Goal: Information Seeking & Learning: Learn about a topic

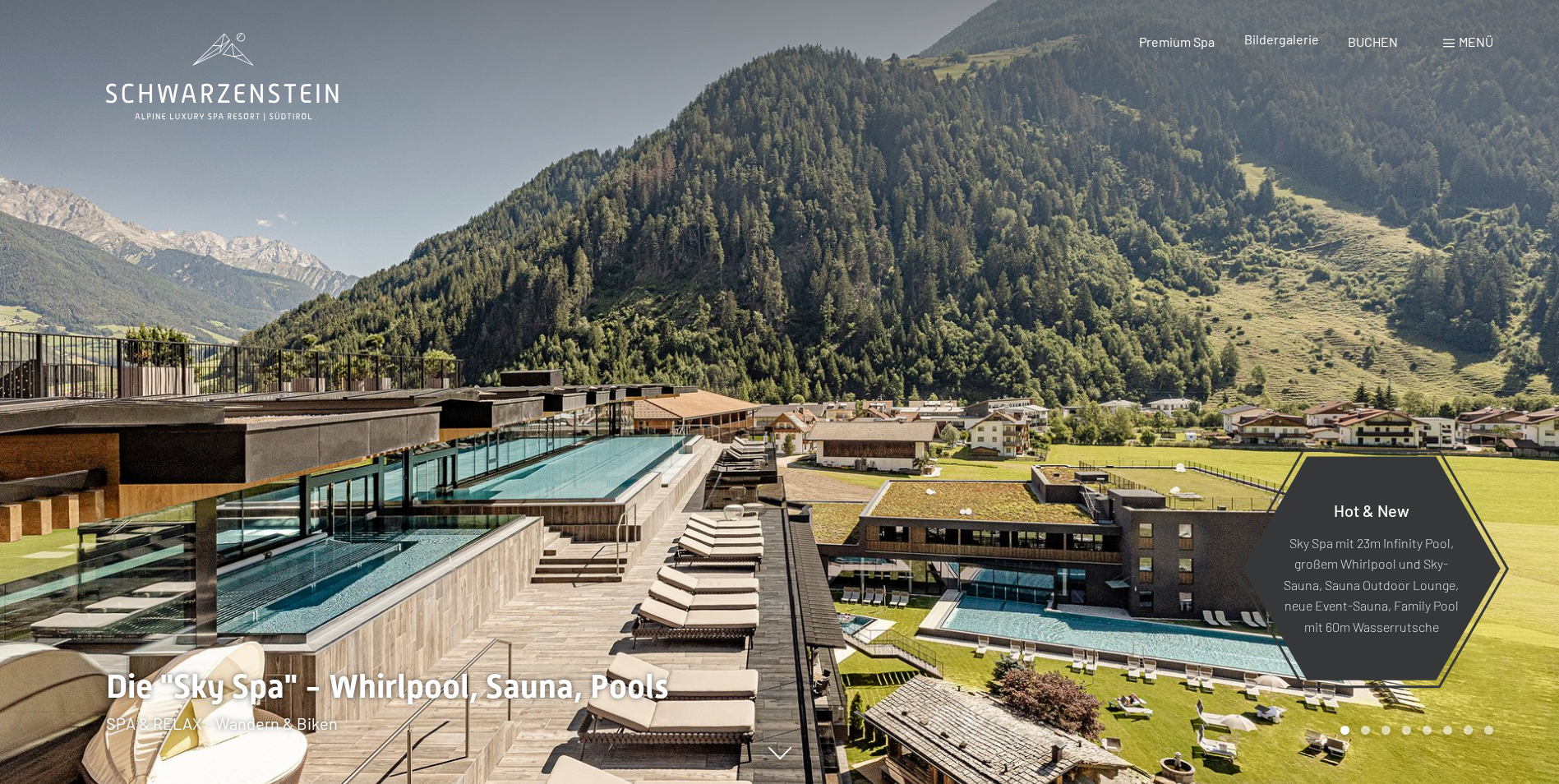
click at [1290, 42] on span "Bildergalerie" at bounding box center [1282, 39] width 75 height 16
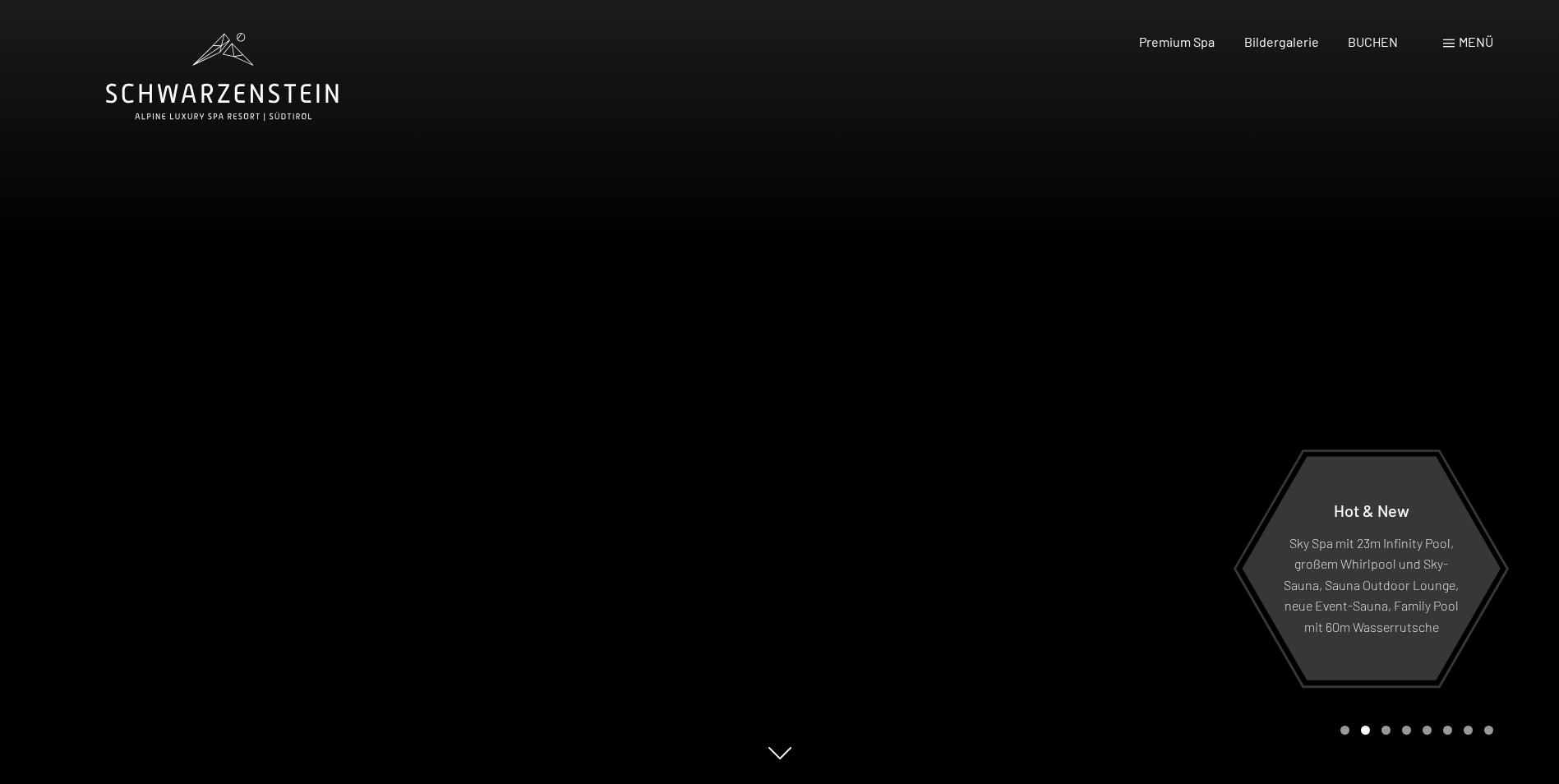
click at [1456, 41] on div "Menü" at bounding box center [1468, 41] width 50 height 18
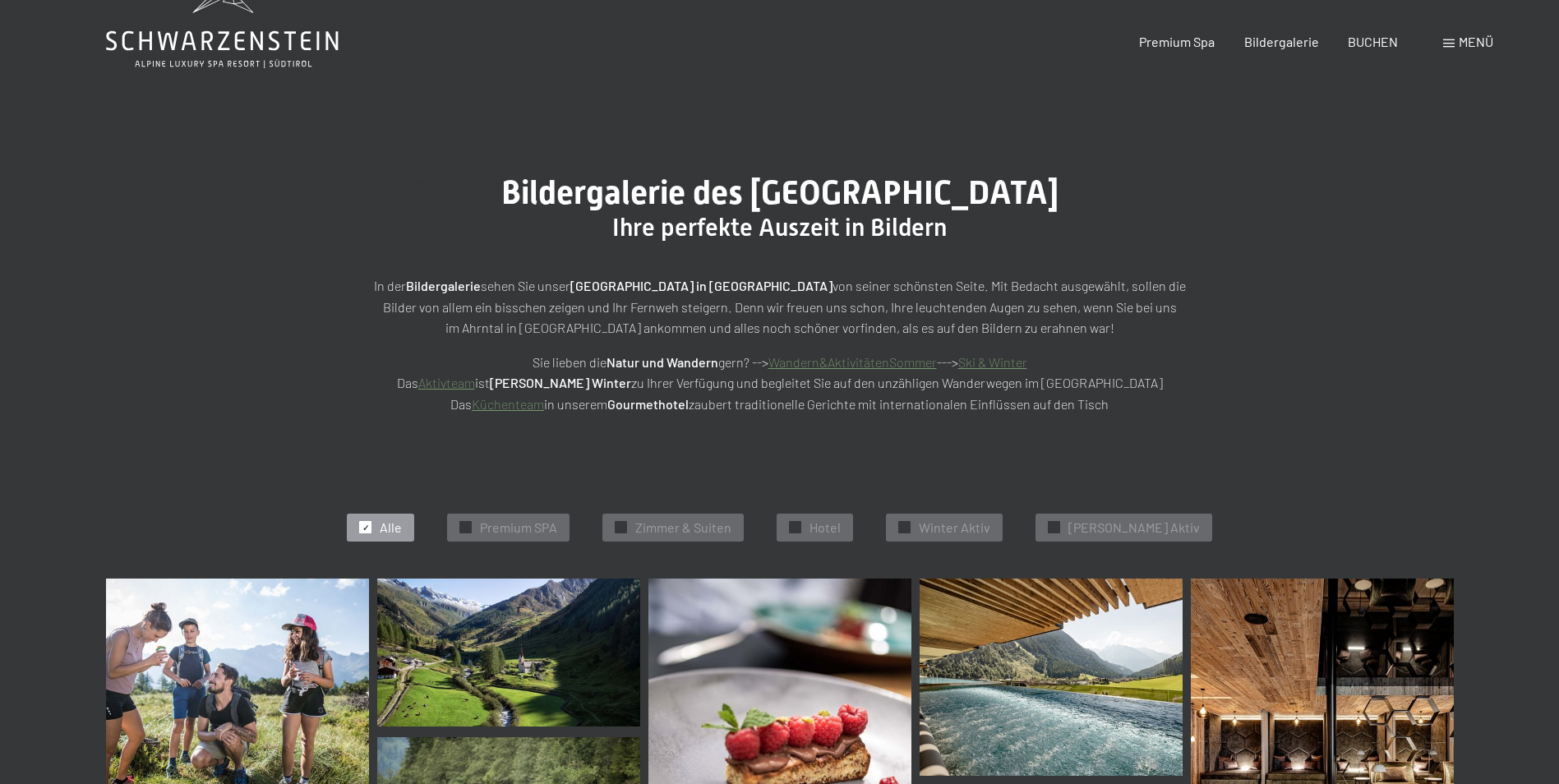
scroll to position [82, 0]
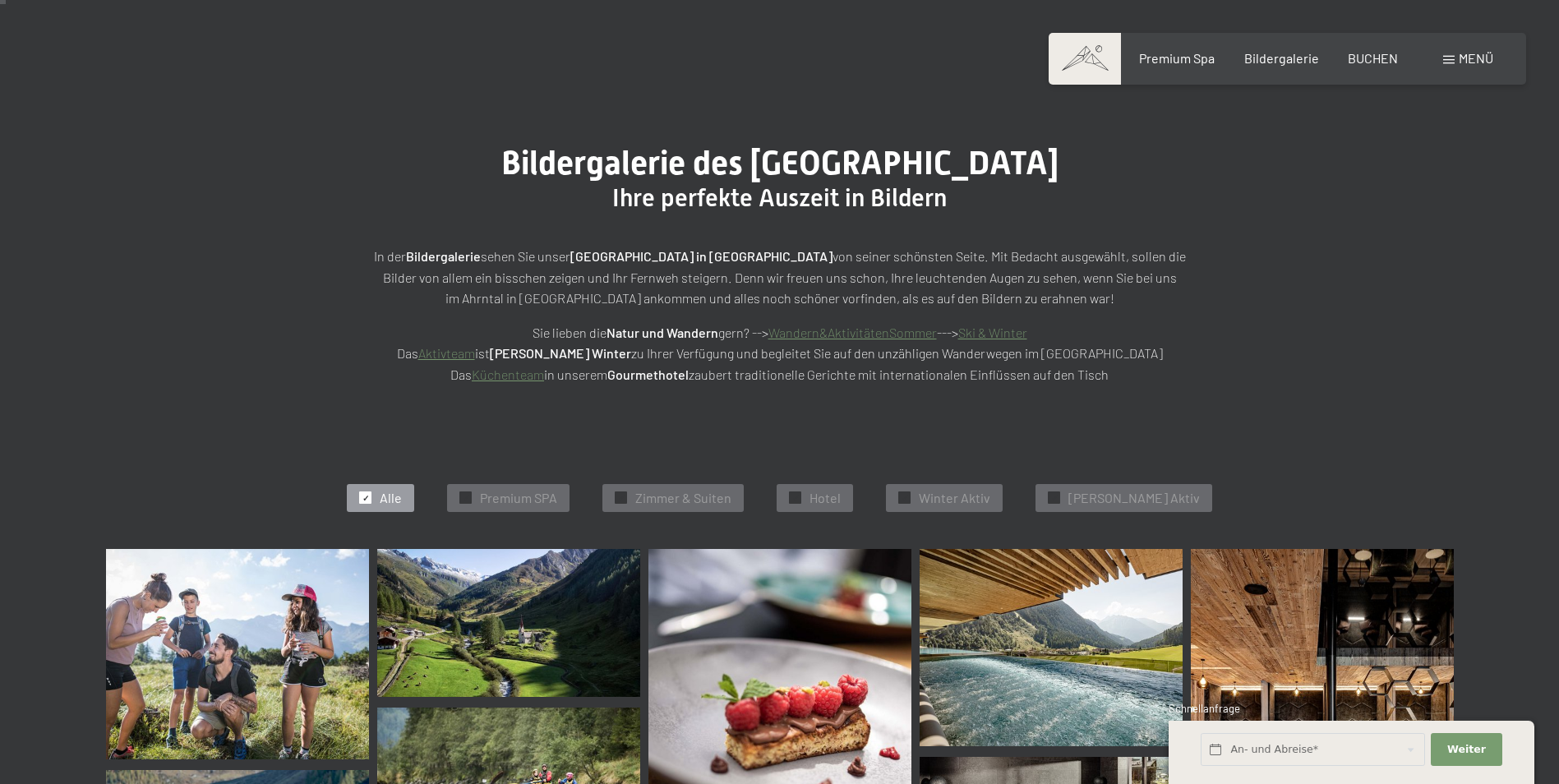
click at [475, 352] on link "Aktivteam" at bounding box center [447, 353] width 57 height 16
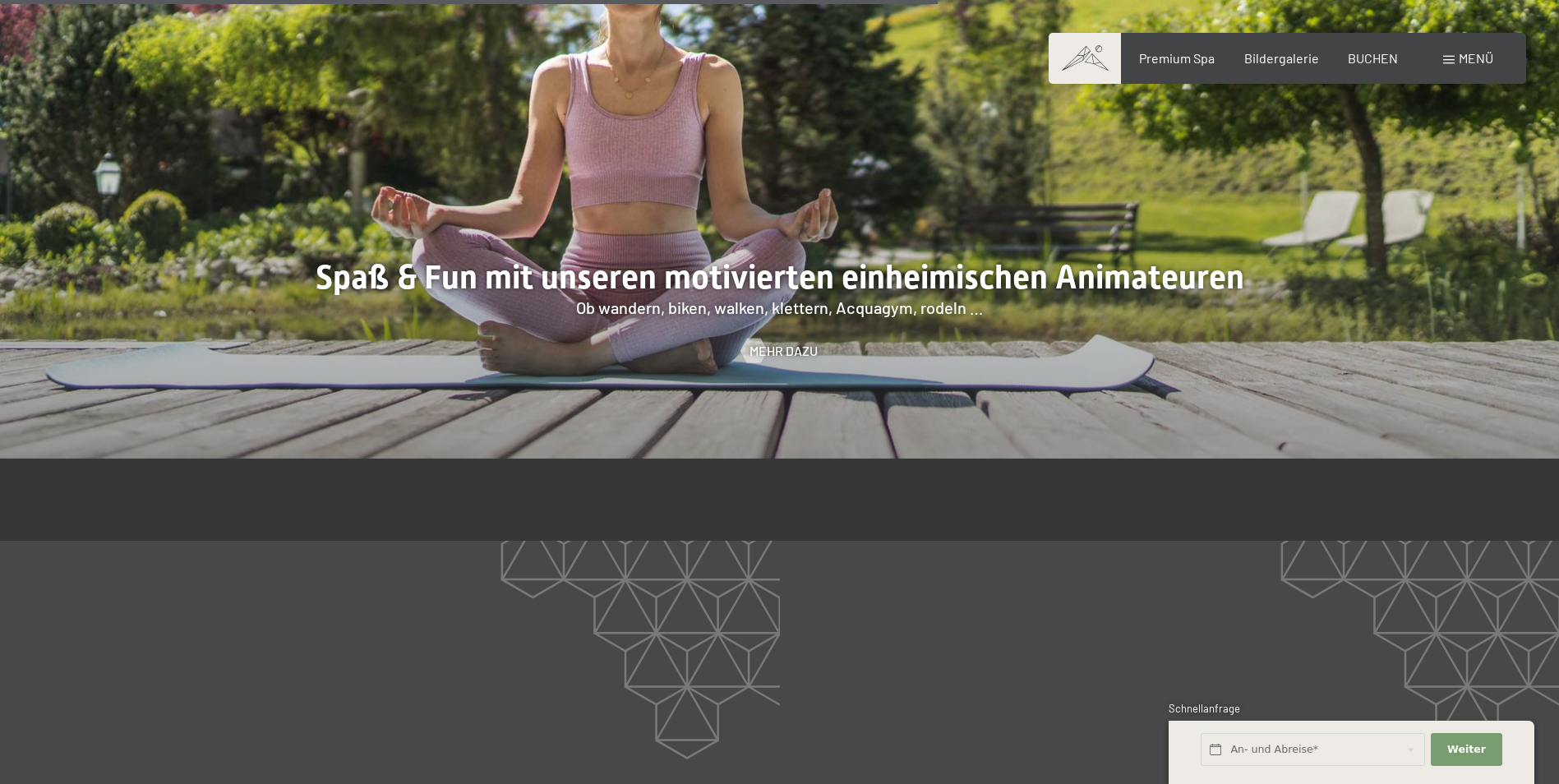
scroll to position [2794, 0]
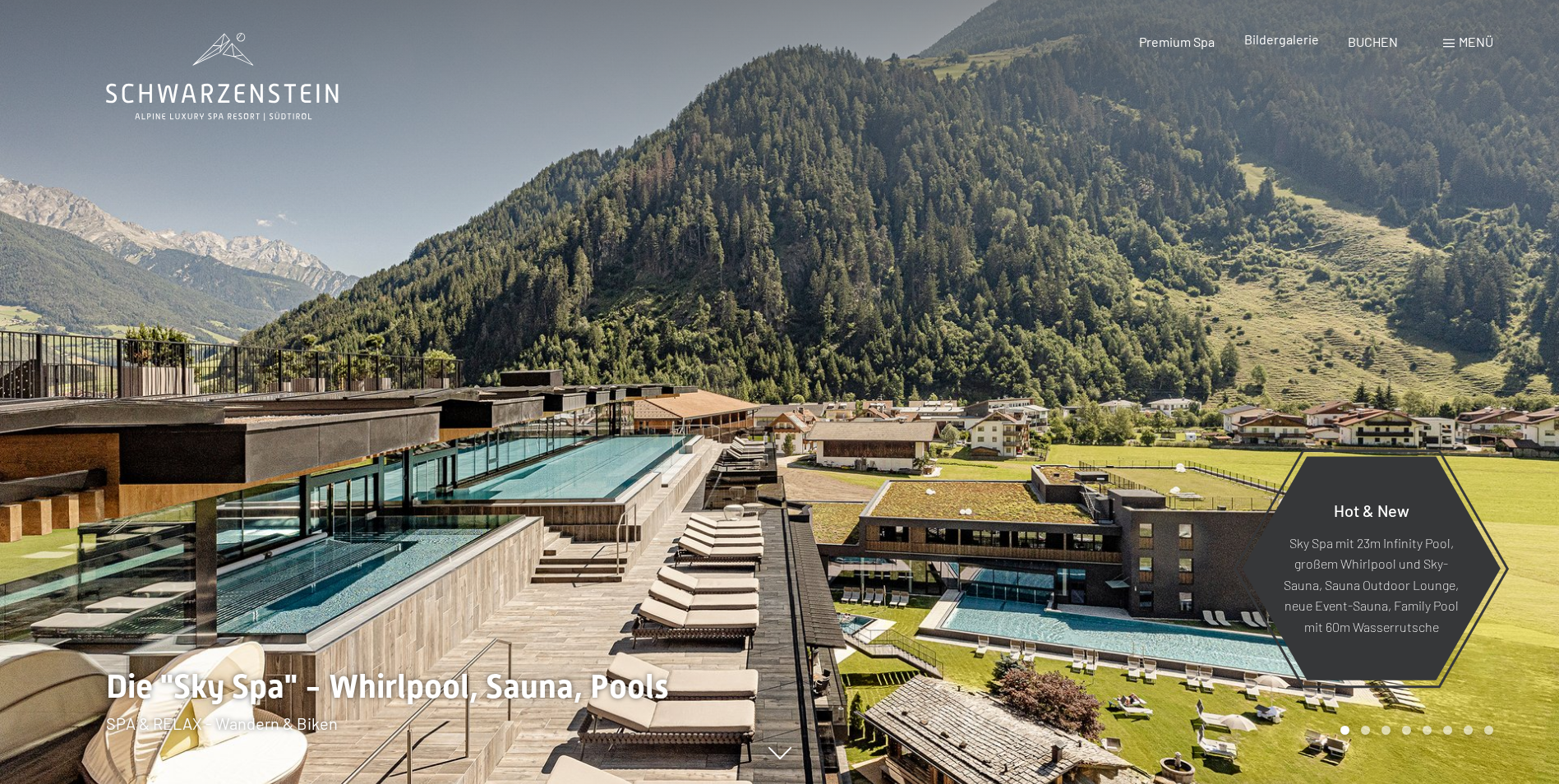
click at [1297, 42] on span "Bildergalerie" at bounding box center [1282, 39] width 75 height 16
click at [1149, 429] on div at bounding box center [1169, 392] width 780 height 784
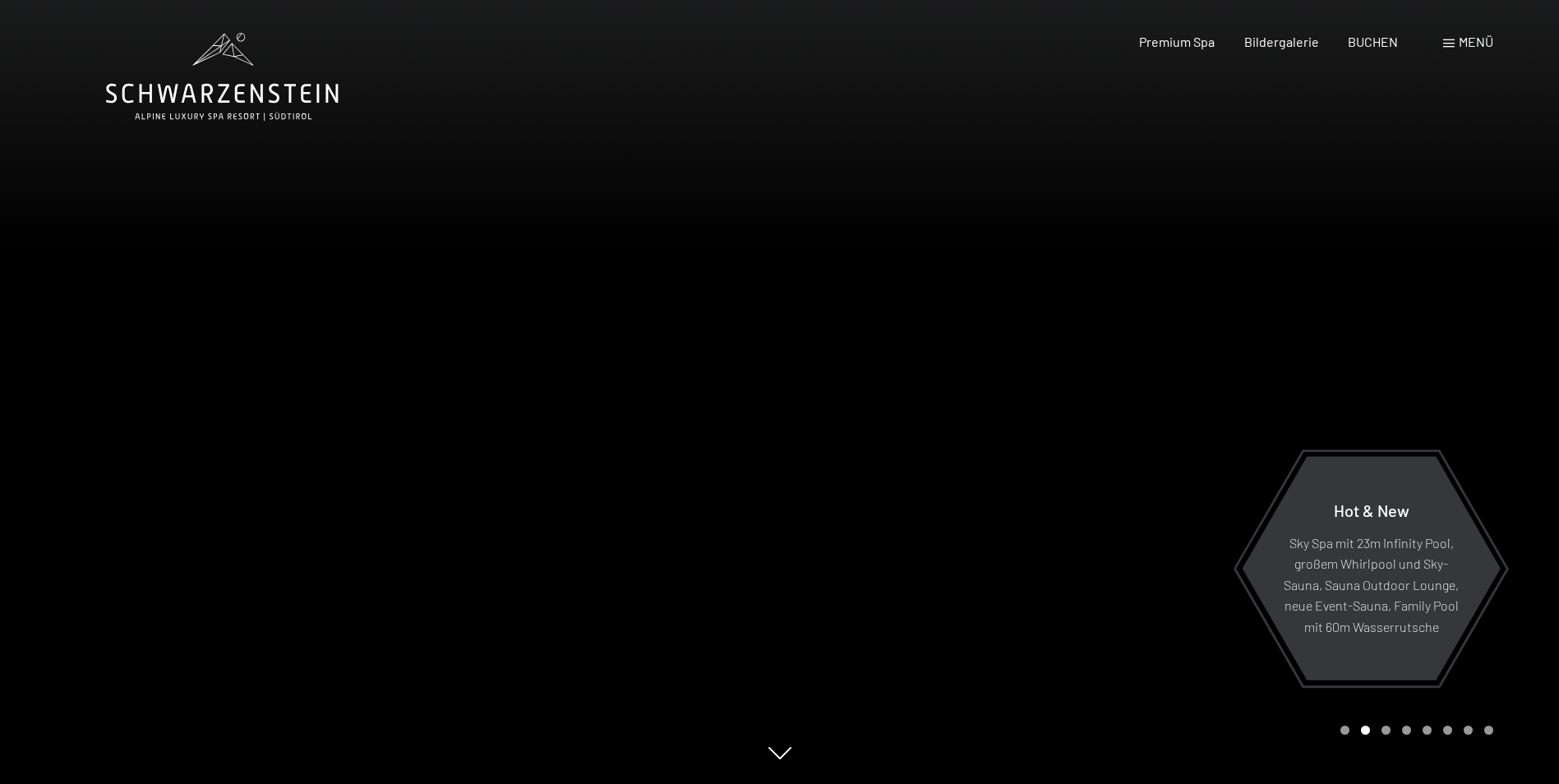
click at [1149, 428] on div at bounding box center [1169, 392] width 780 height 784
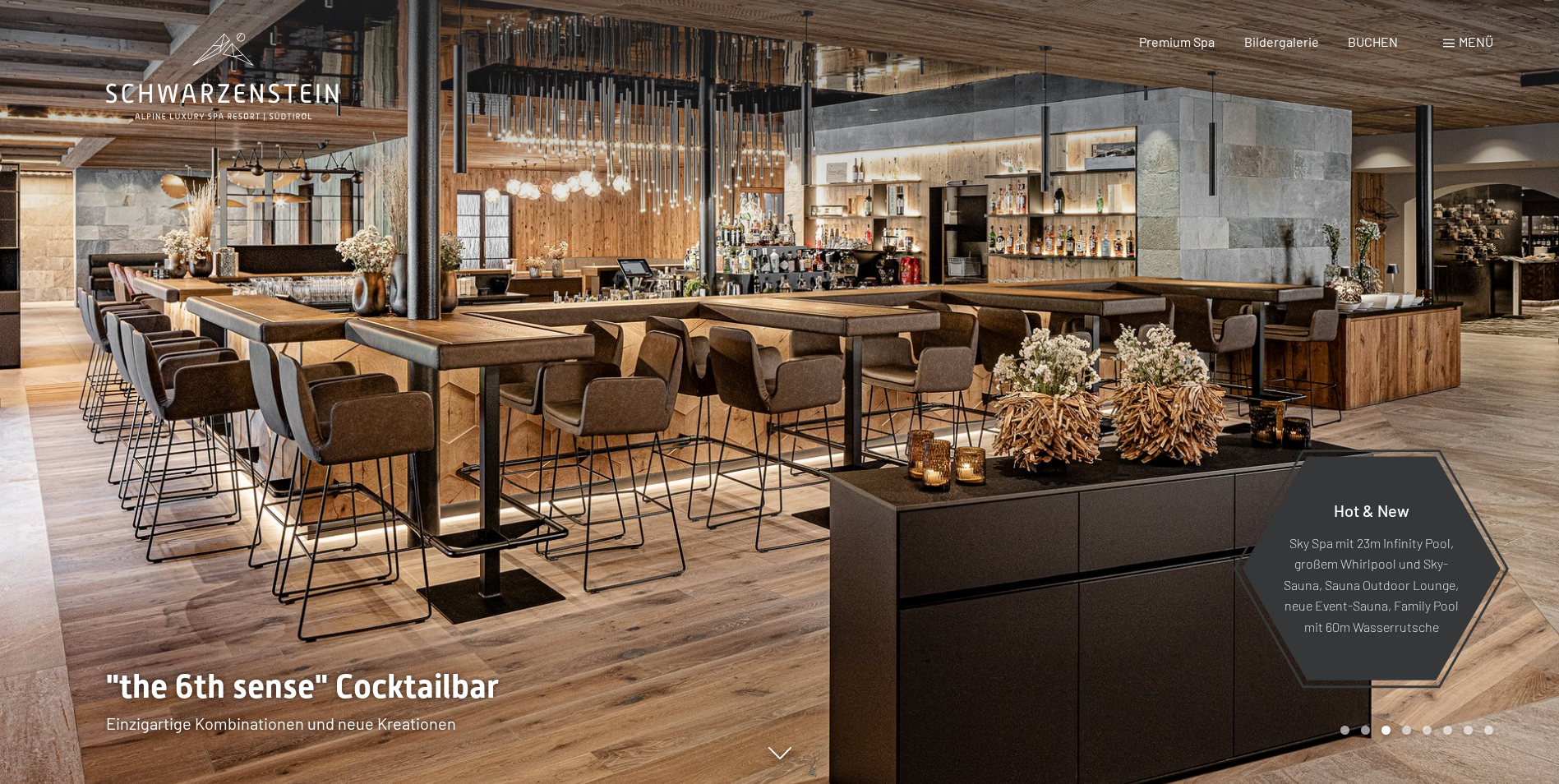
click at [1149, 428] on div at bounding box center [1169, 392] width 780 height 784
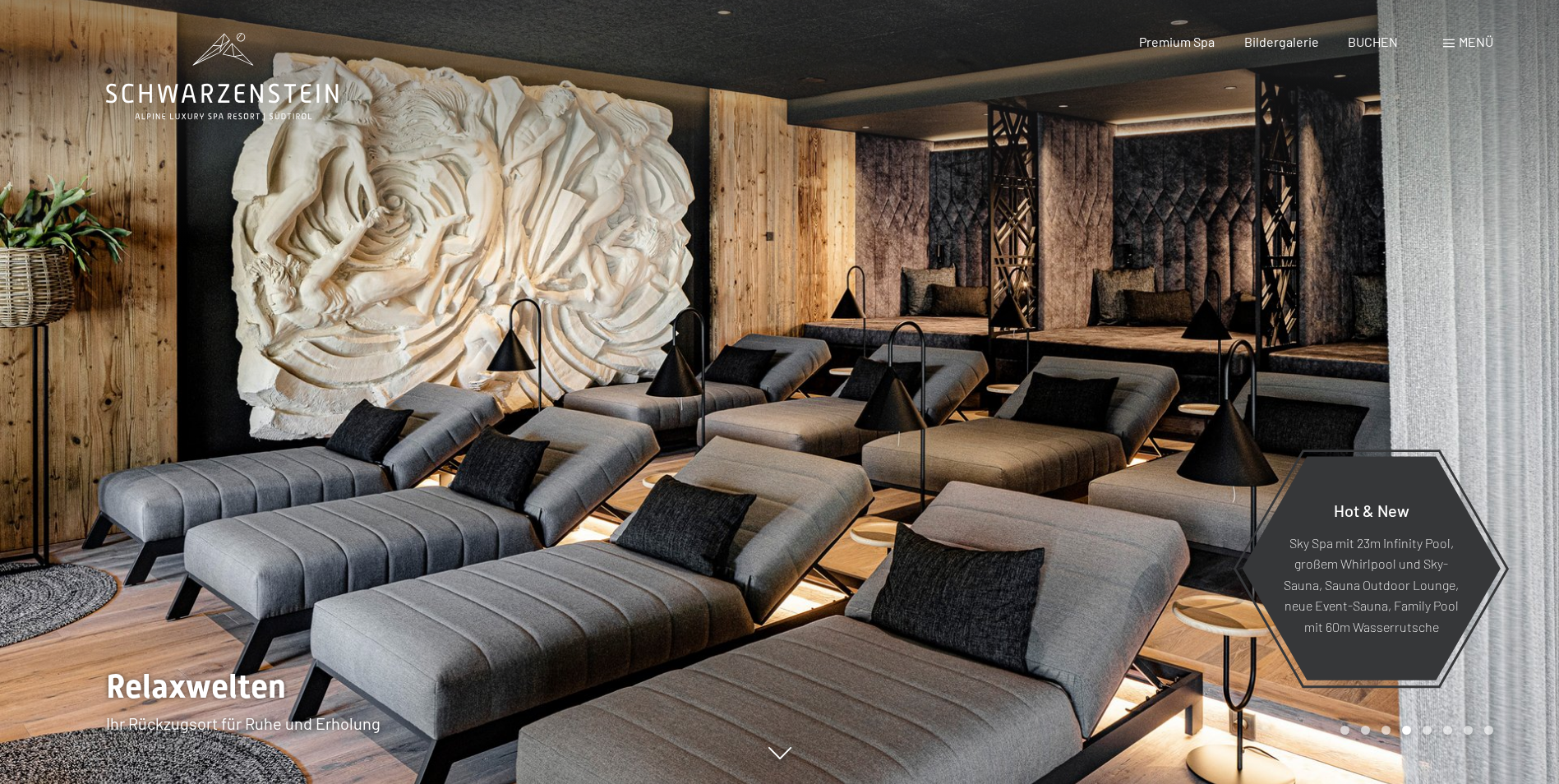
click at [1149, 428] on div at bounding box center [1169, 392] width 780 height 784
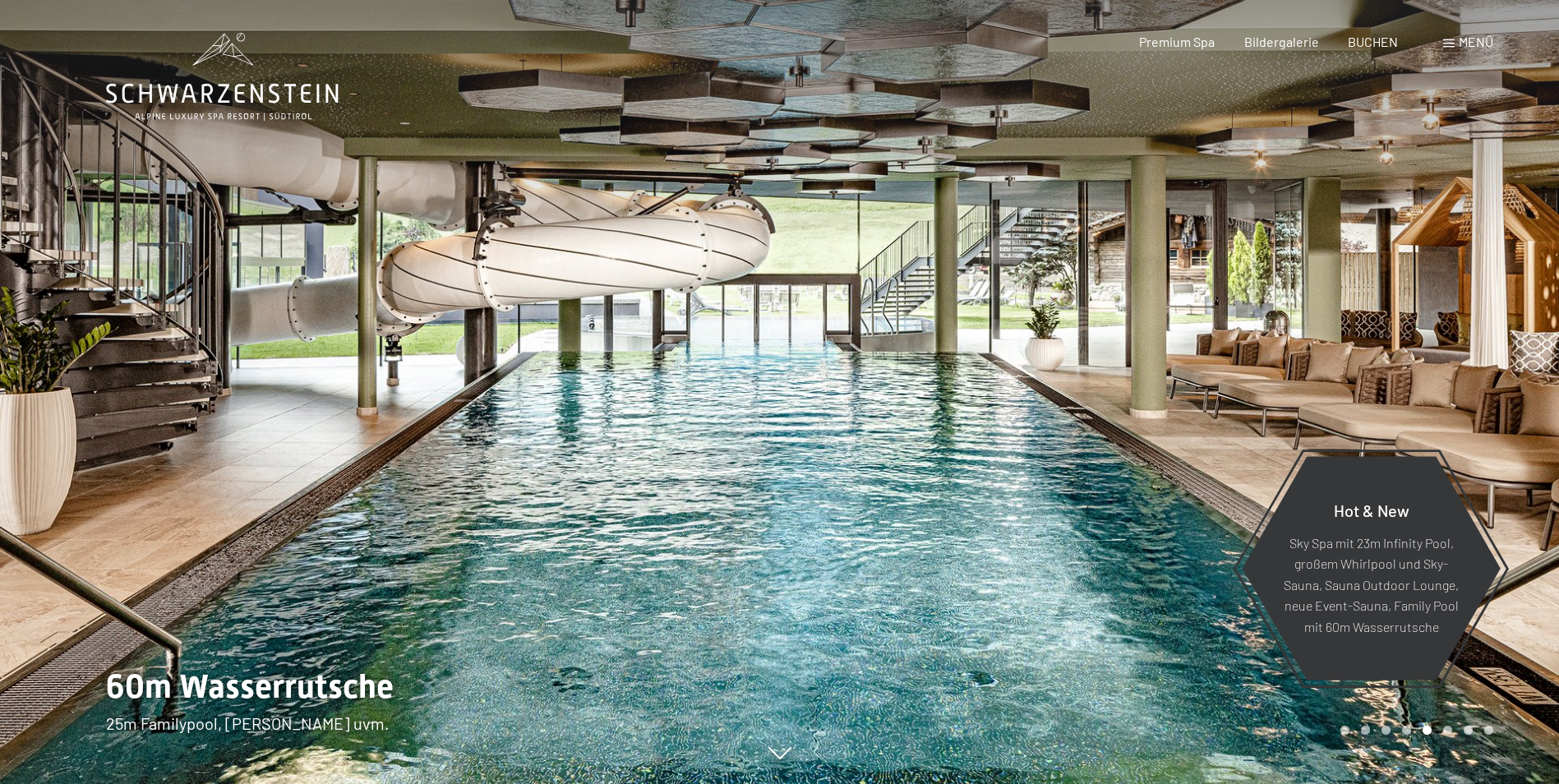
click at [1149, 428] on div at bounding box center [1169, 392] width 780 height 784
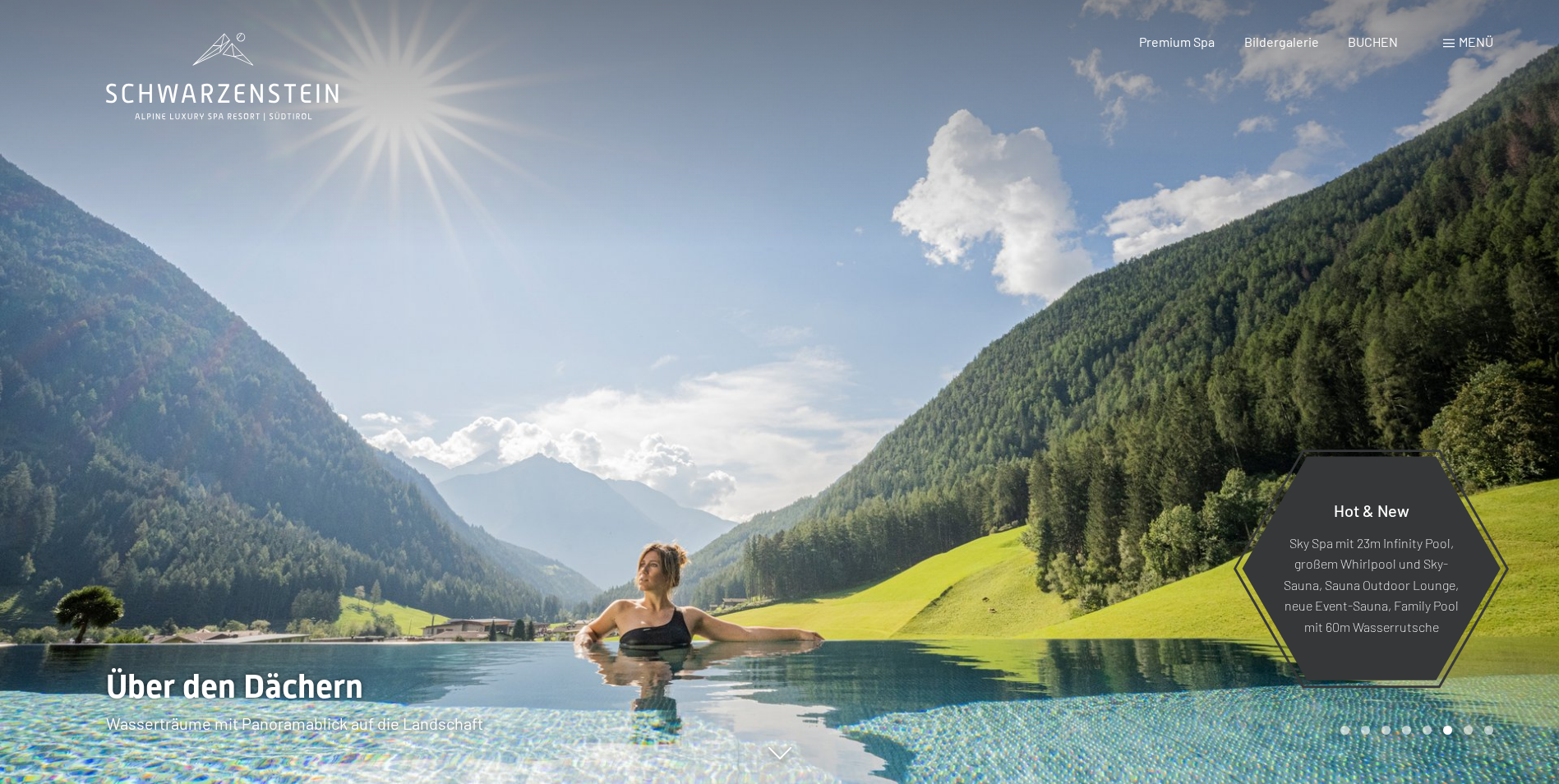
click at [1149, 428] on div at bounding box center [1169, 392] width 780 height 784
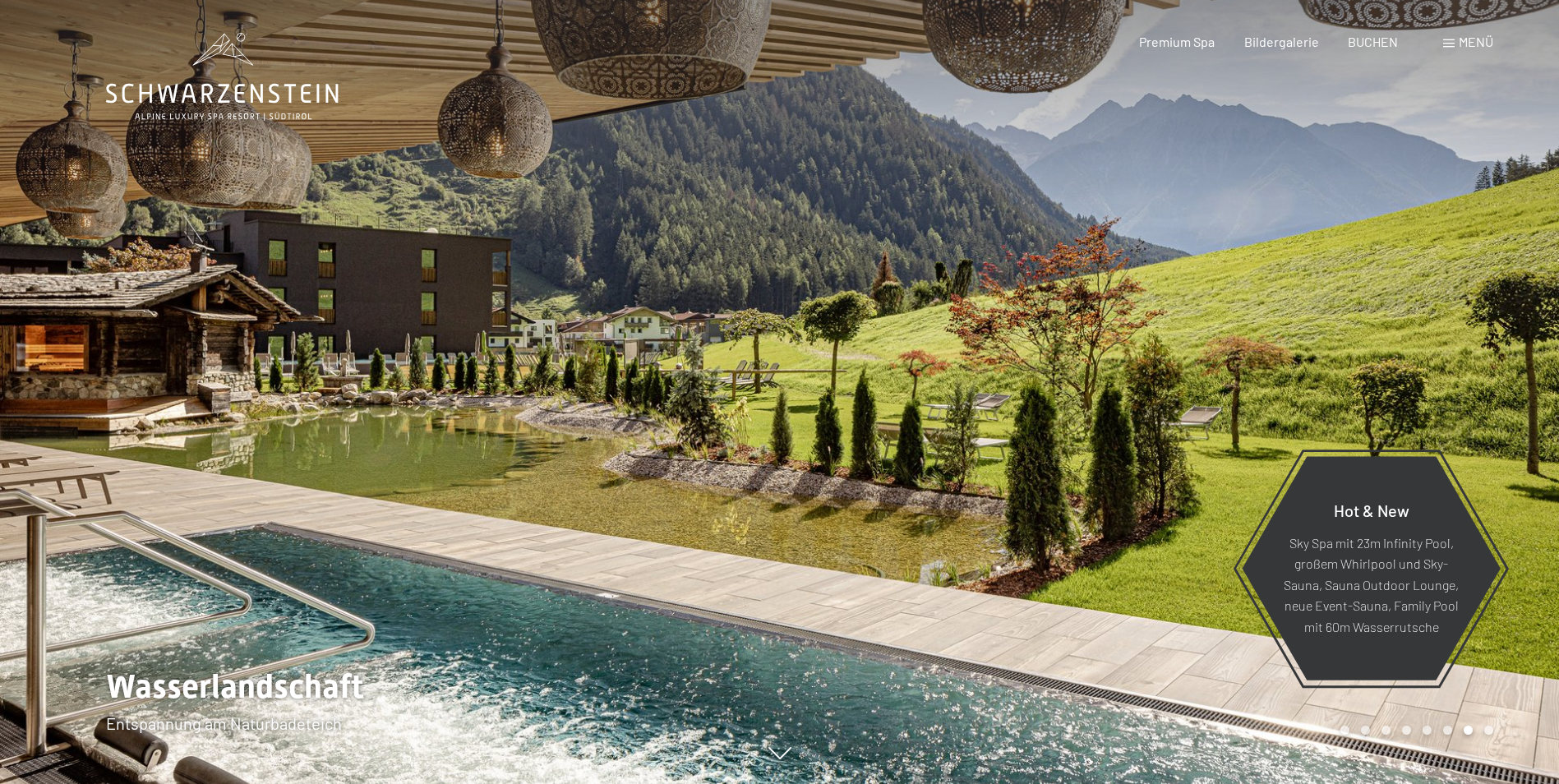
click at [1149, 428] on div at bounding box center [1169, 392] width 780 height 784
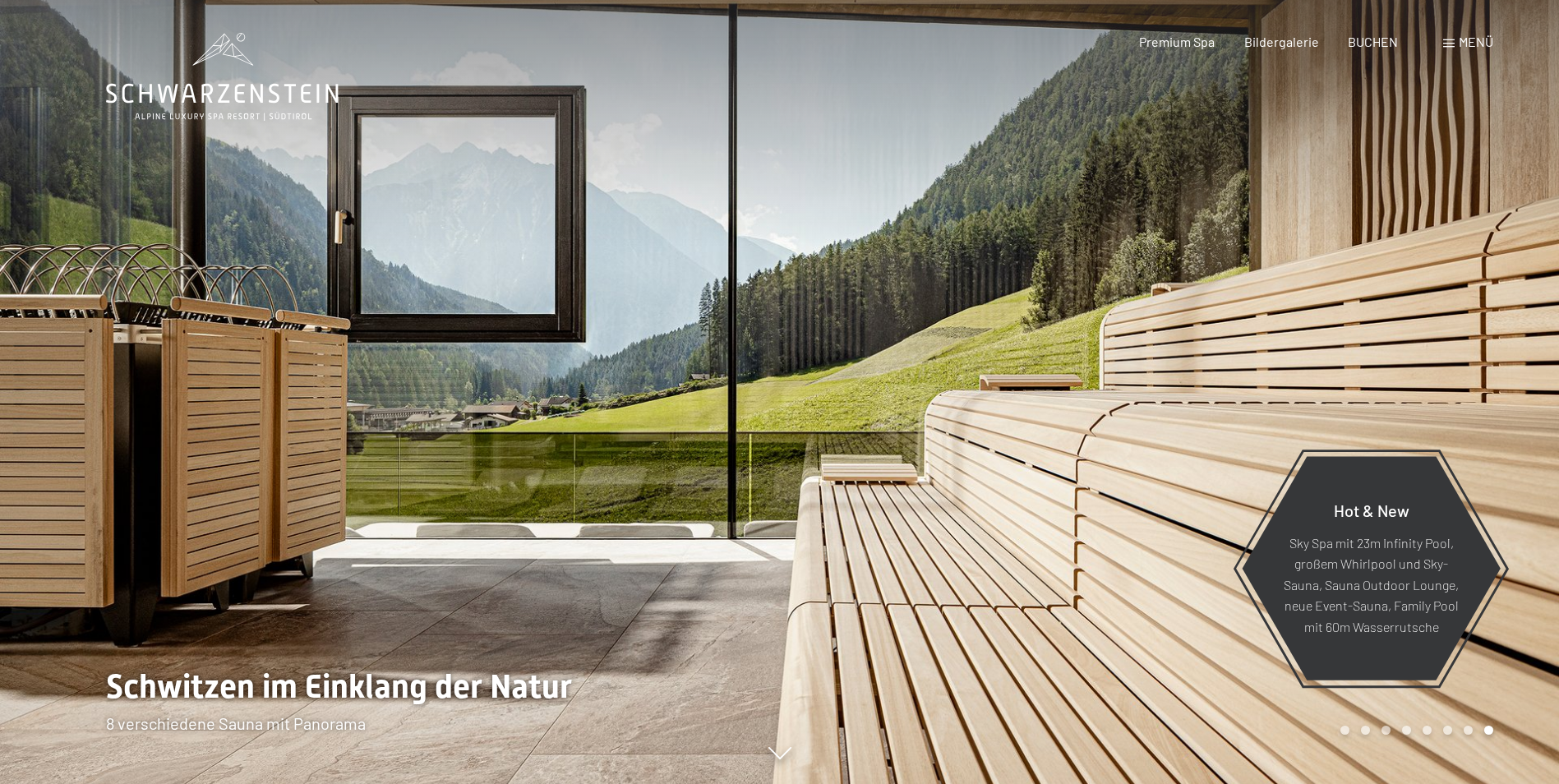
click at [1149, 428] on div at bounding box center [1169, 392] width 780 height 784
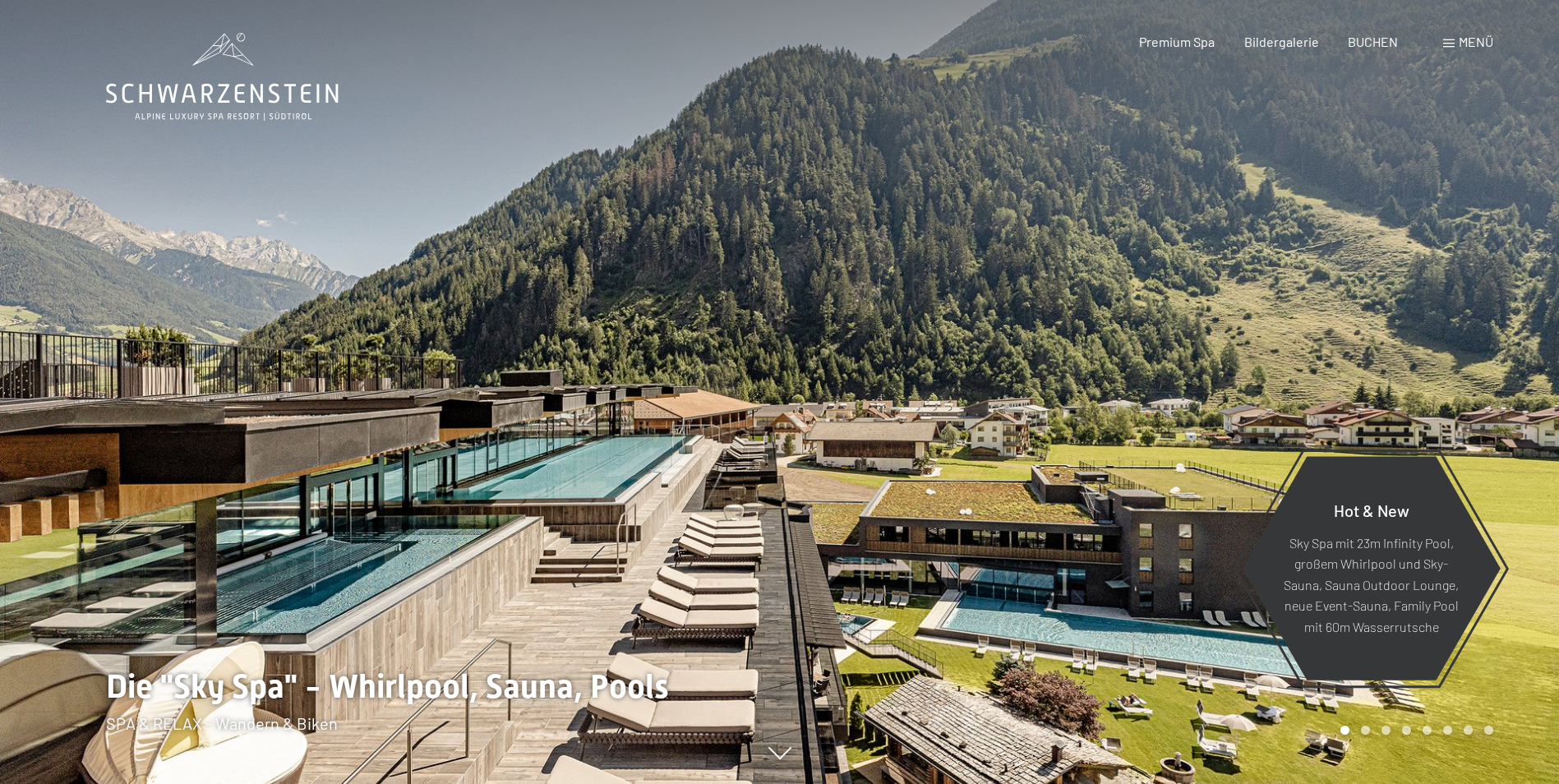
click at [1149, 428] on div at bounding box center [1169, 392] width 780 height 784
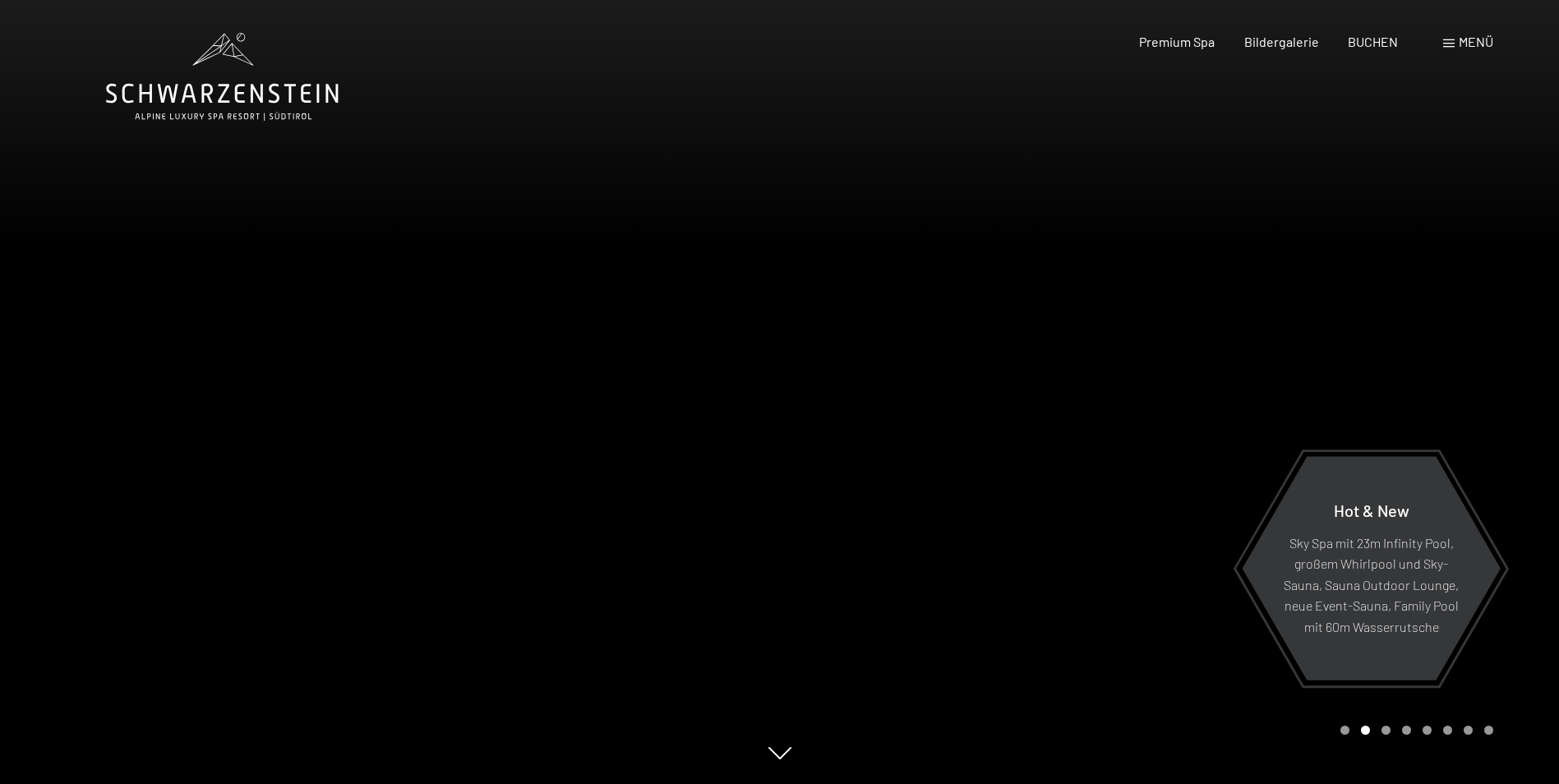
click at [1149, 428] on div at bounding box center [1169, 392] width 780 height 784
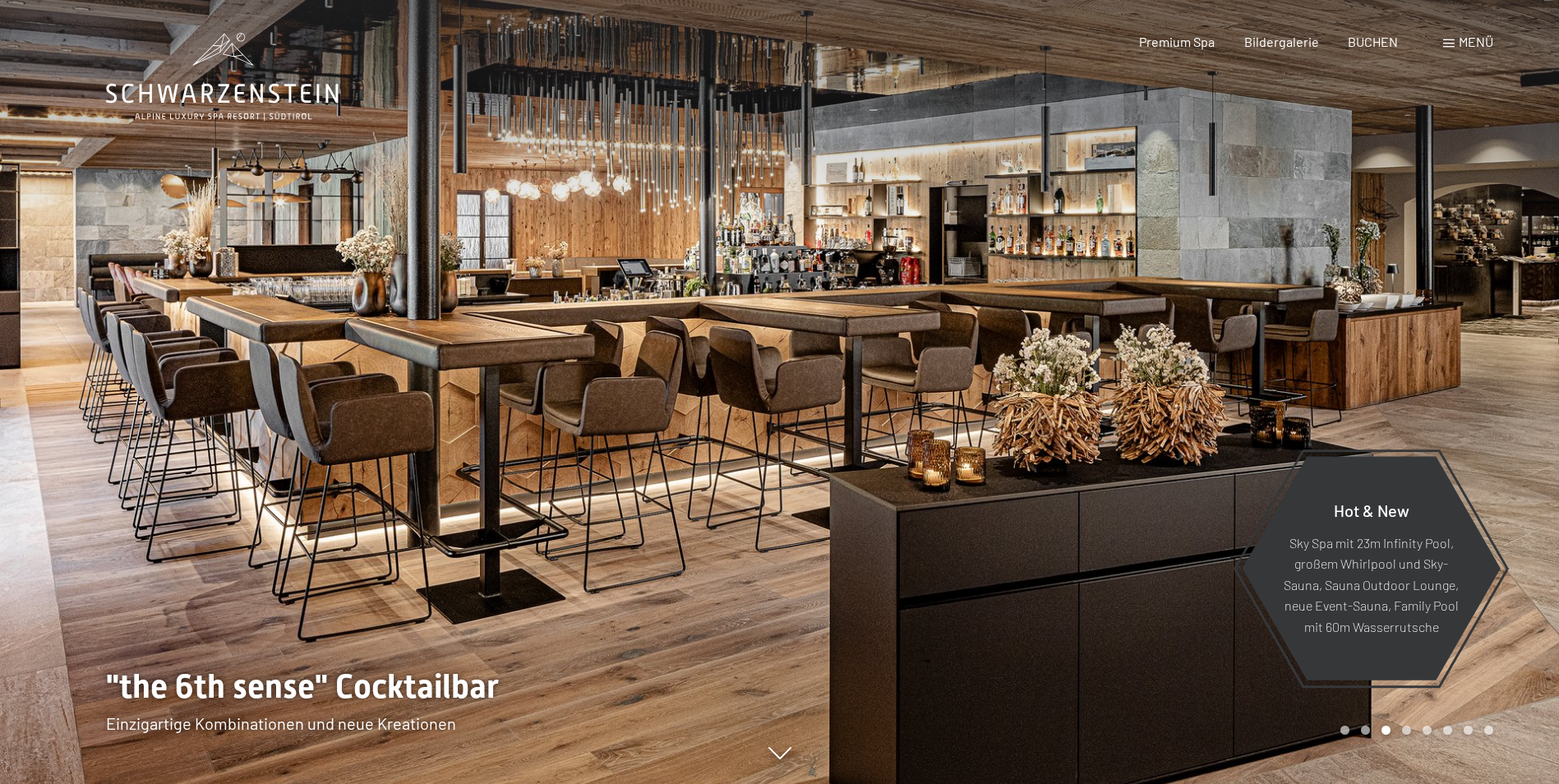
click at [1149, 428] on div at bounding box center [1169, 392] width 780 height 784
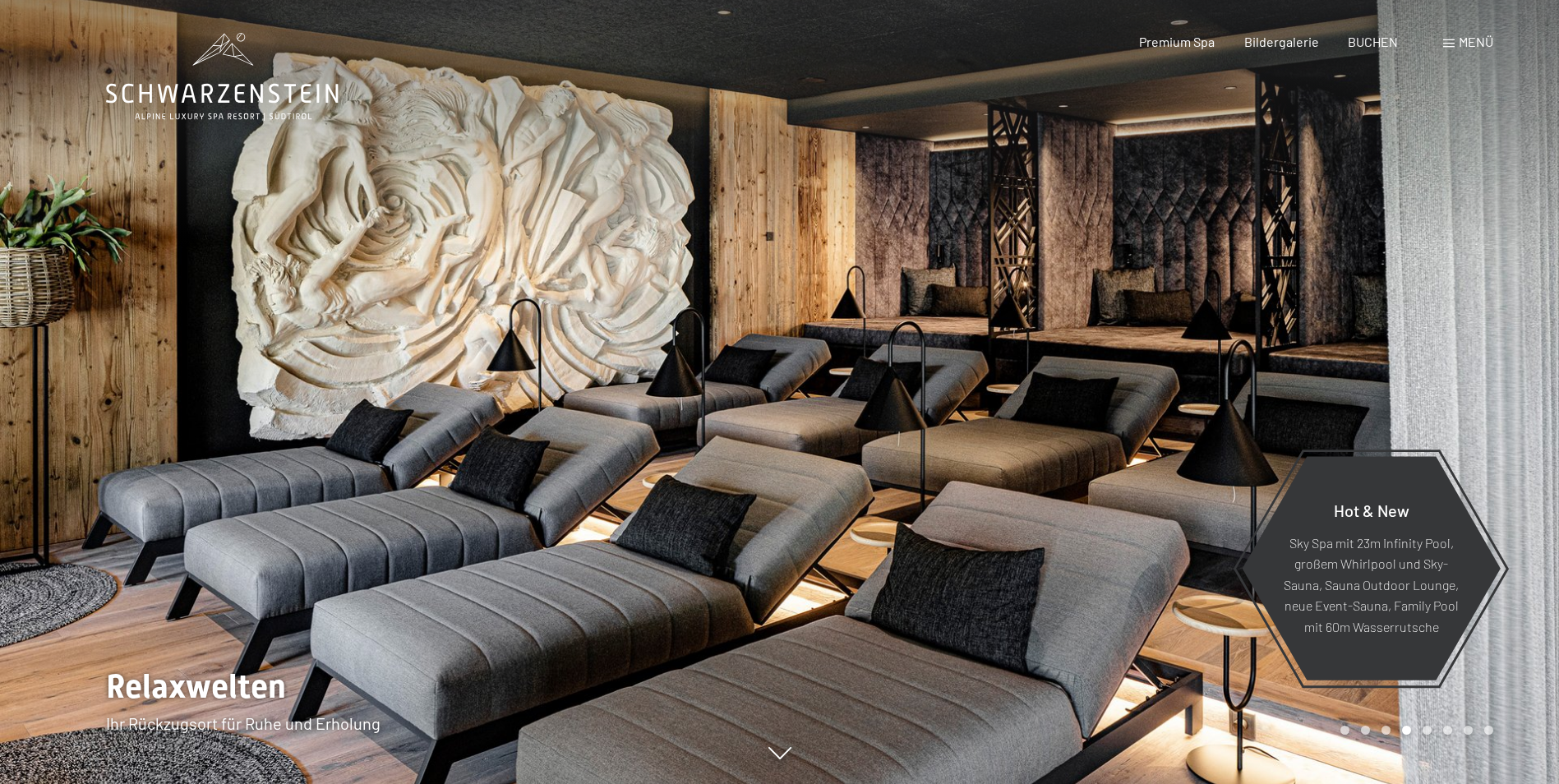
click at [1149, 428] on div at bounding box center [1169, 392] width 780 height 784
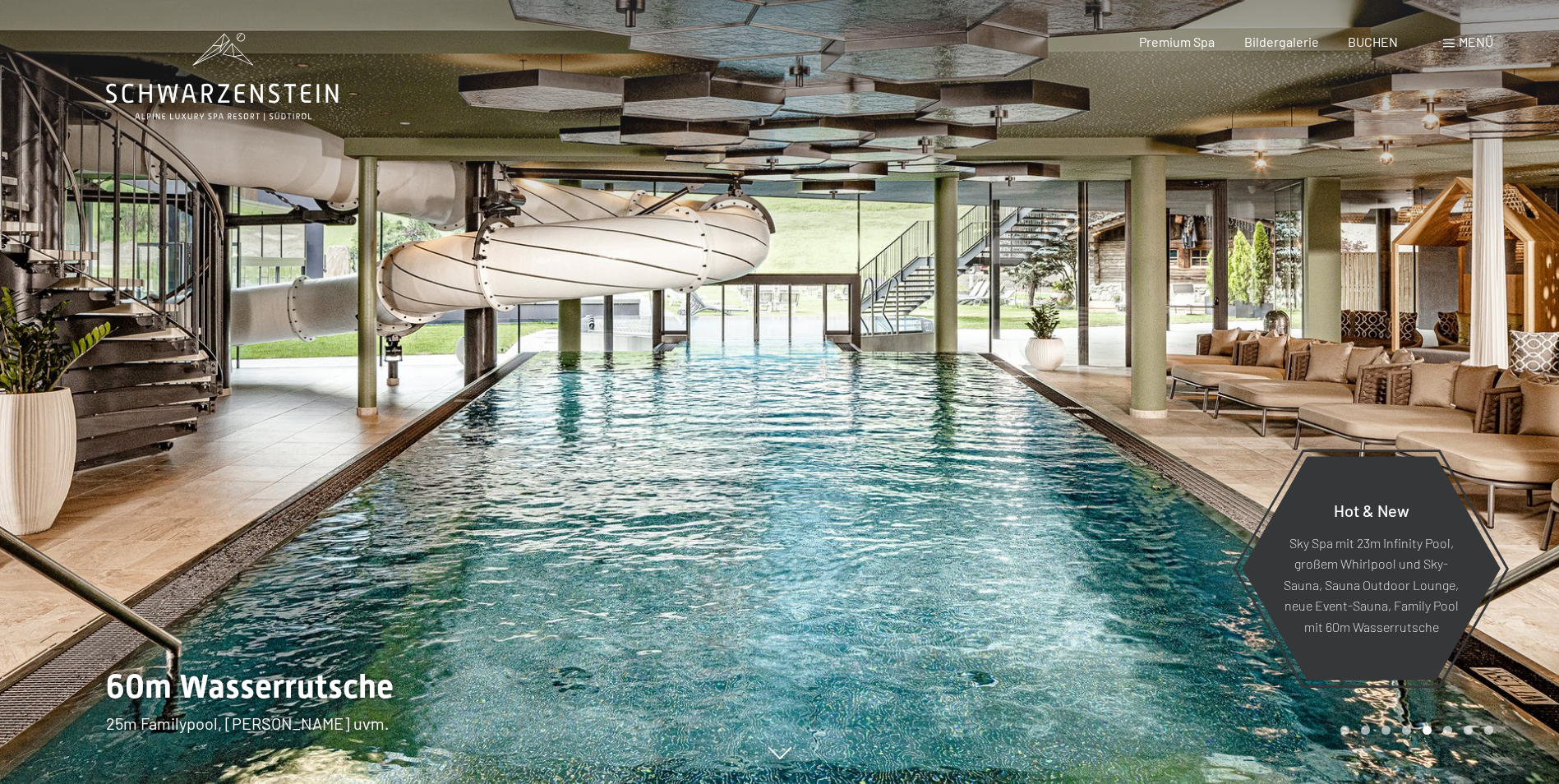
click at [1149, 428] on div at bounding box center [1169, 392] width 780 height 784
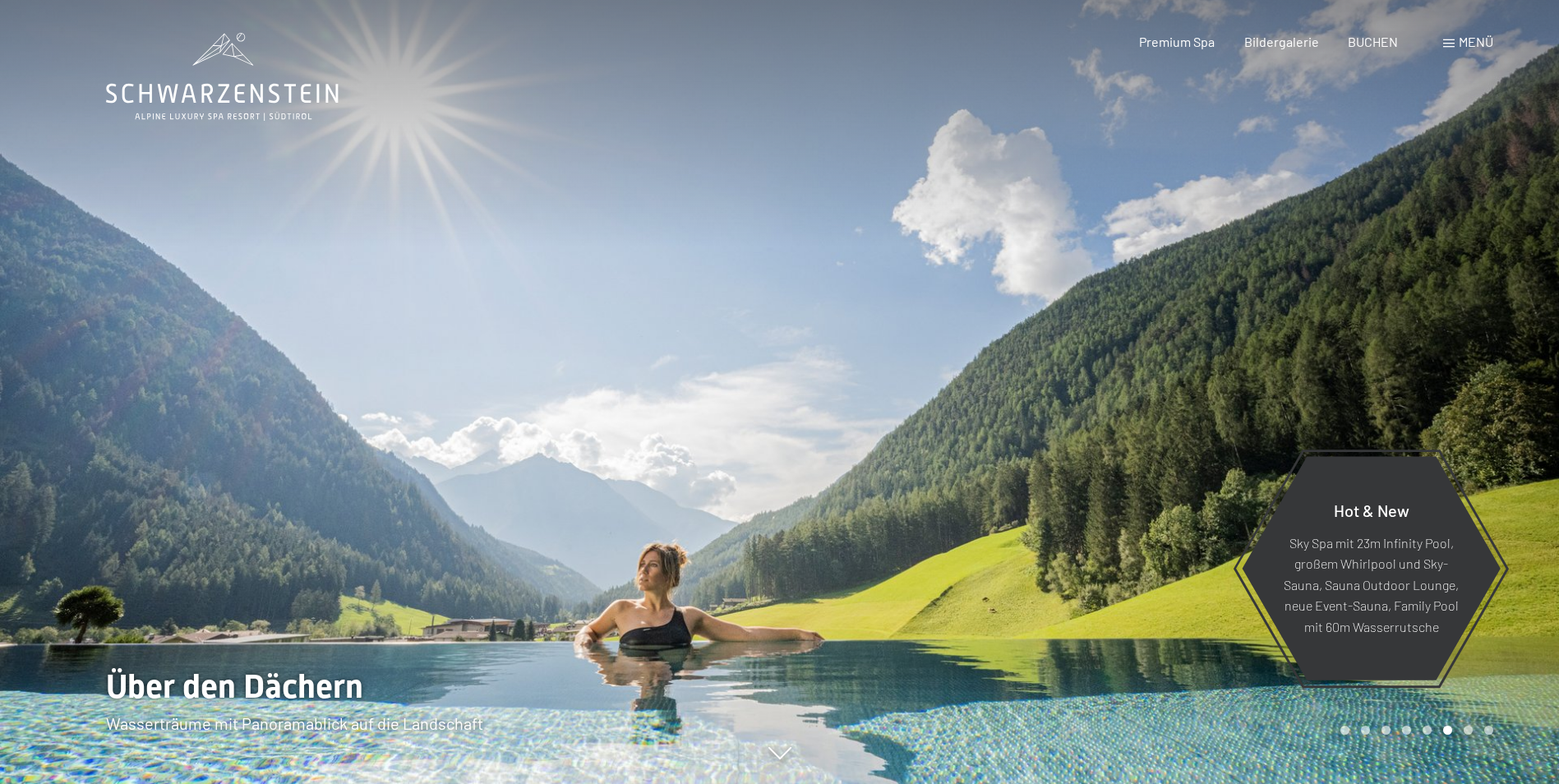
click at [1149, 428] on div at bounding box center [1169, 392] width 780 height 784
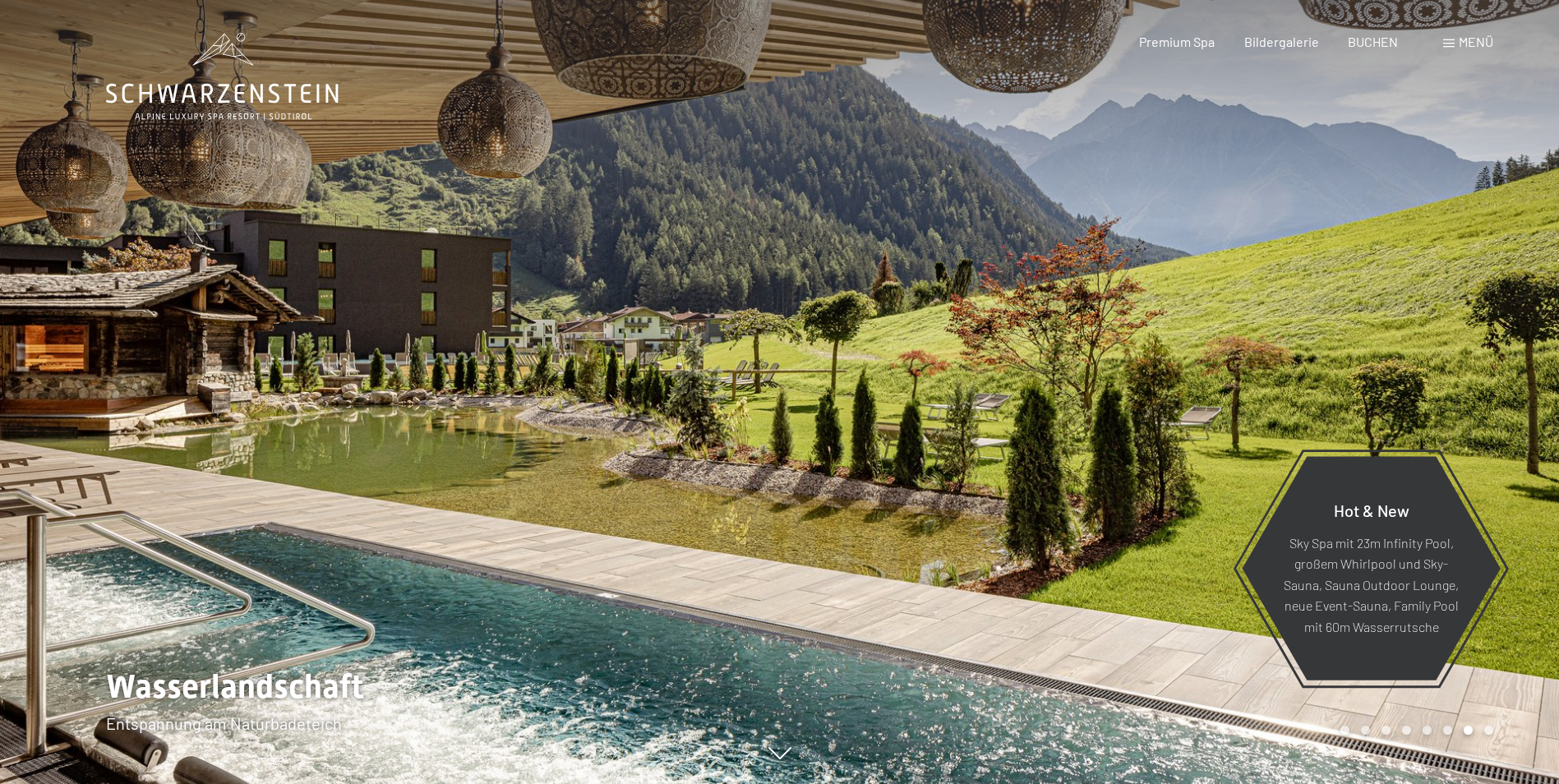
click at [1149, 428] on div at bounding box center [1169, 392] width 780 height 784
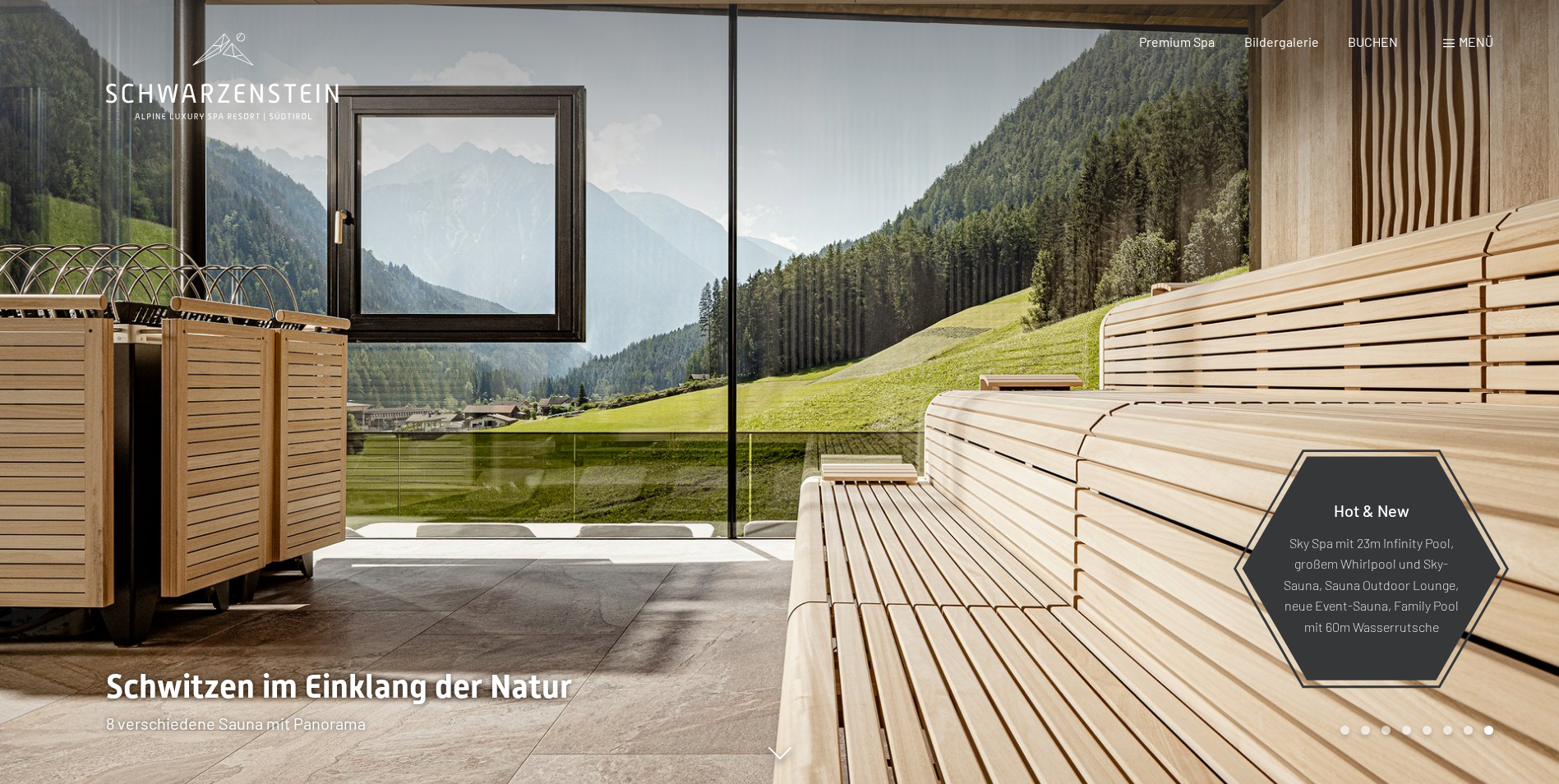
click at [1149, 428] on div at bounding box center [1169, 392] width 780 height 784
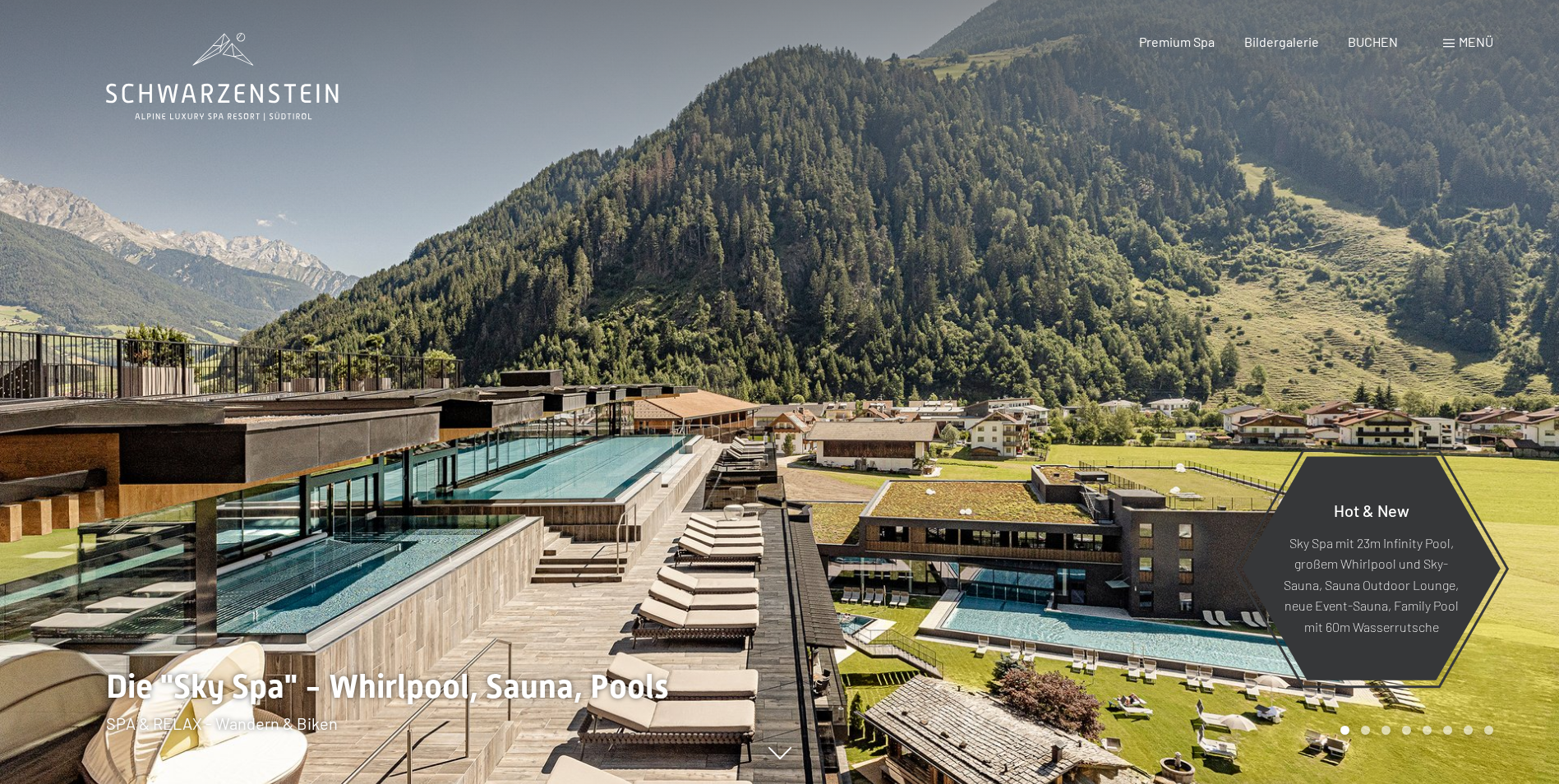
click at [1149, 428] on div at bounding box center [1169, 392] width 780 height 784
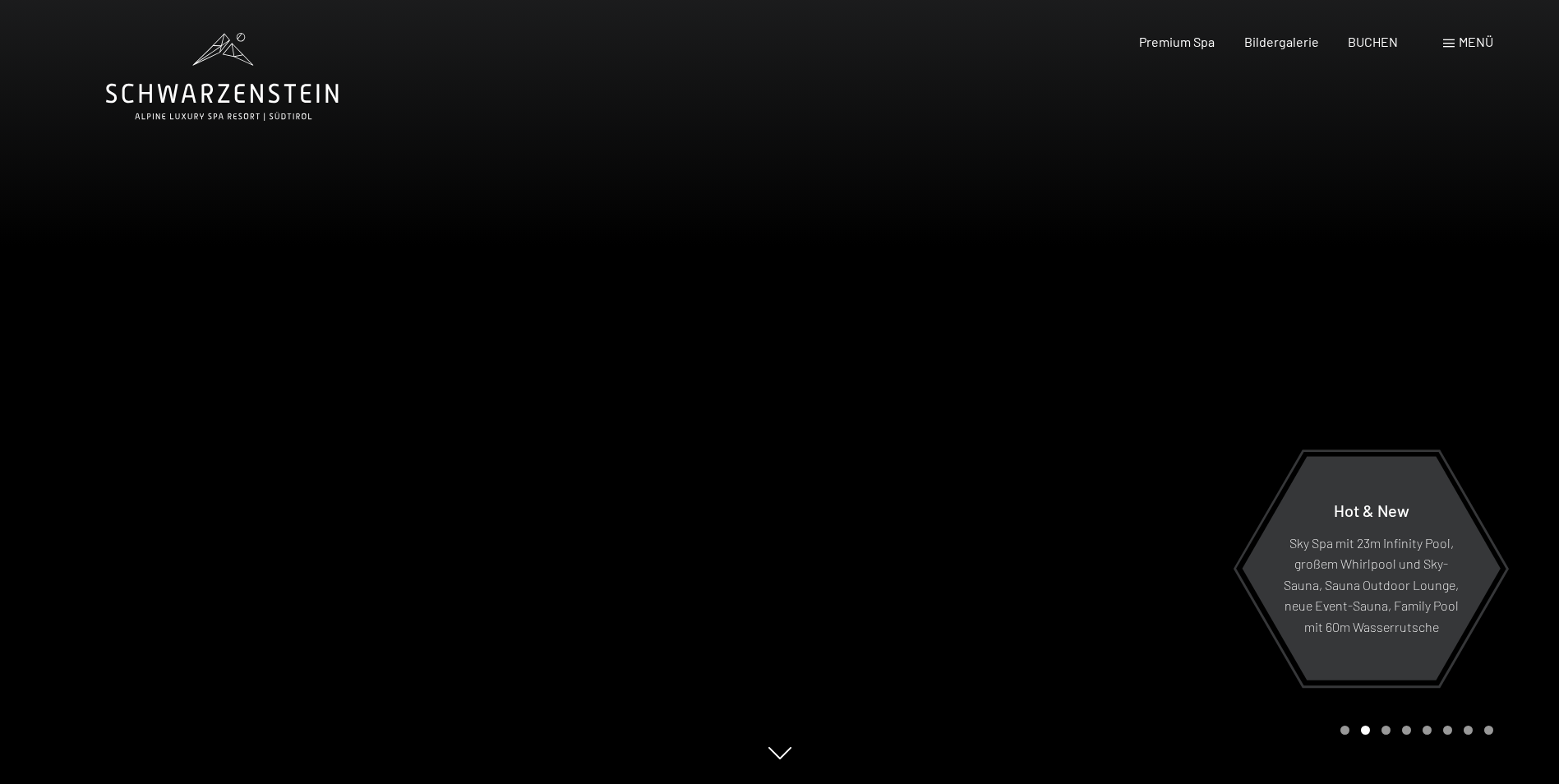
click at [1149, 428] on div at bounding box center [1169, 392] width 780 height 784
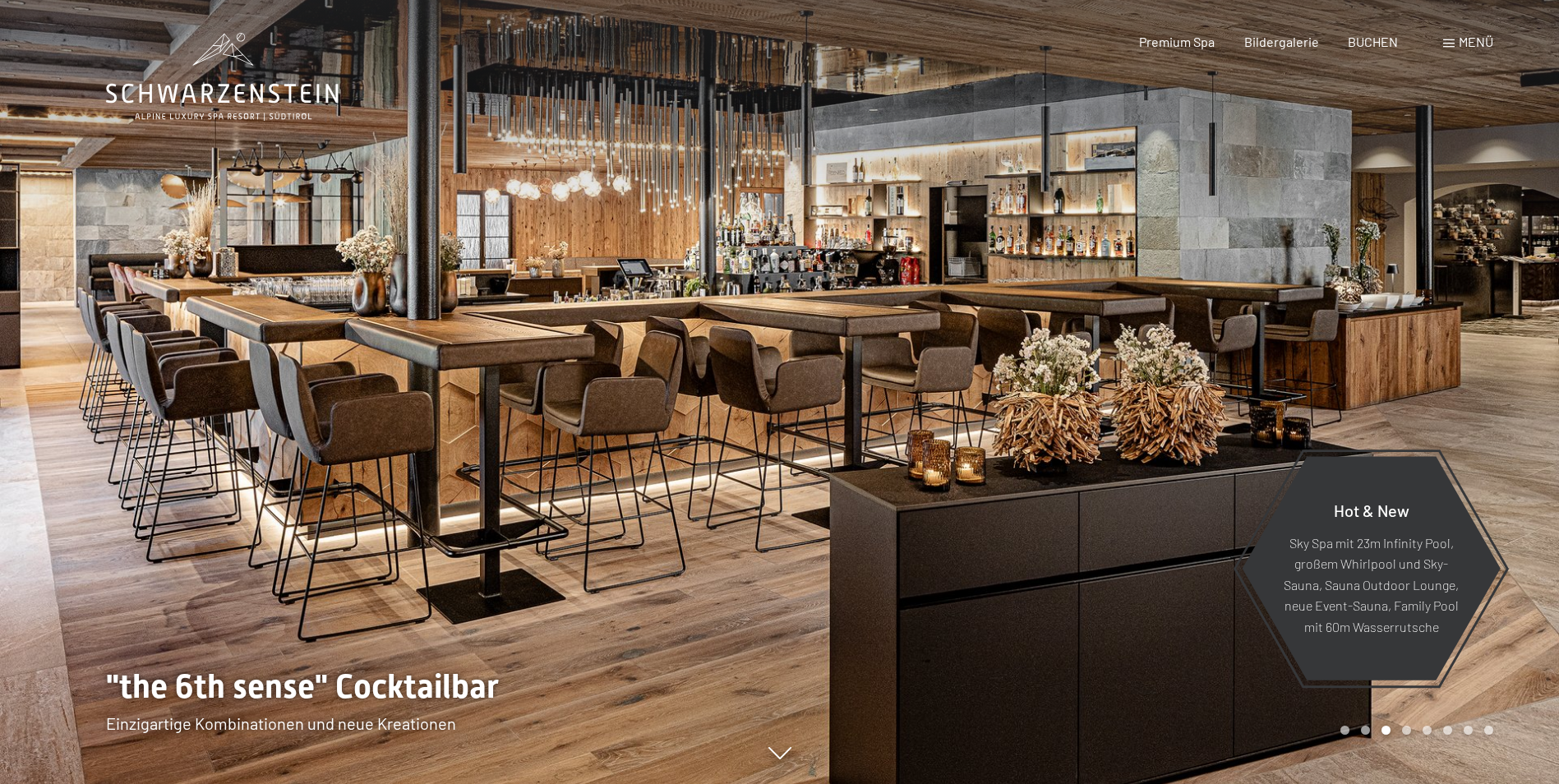
click at [1149, 428] on div at bounding box center [1169, 392] width 780 height 784
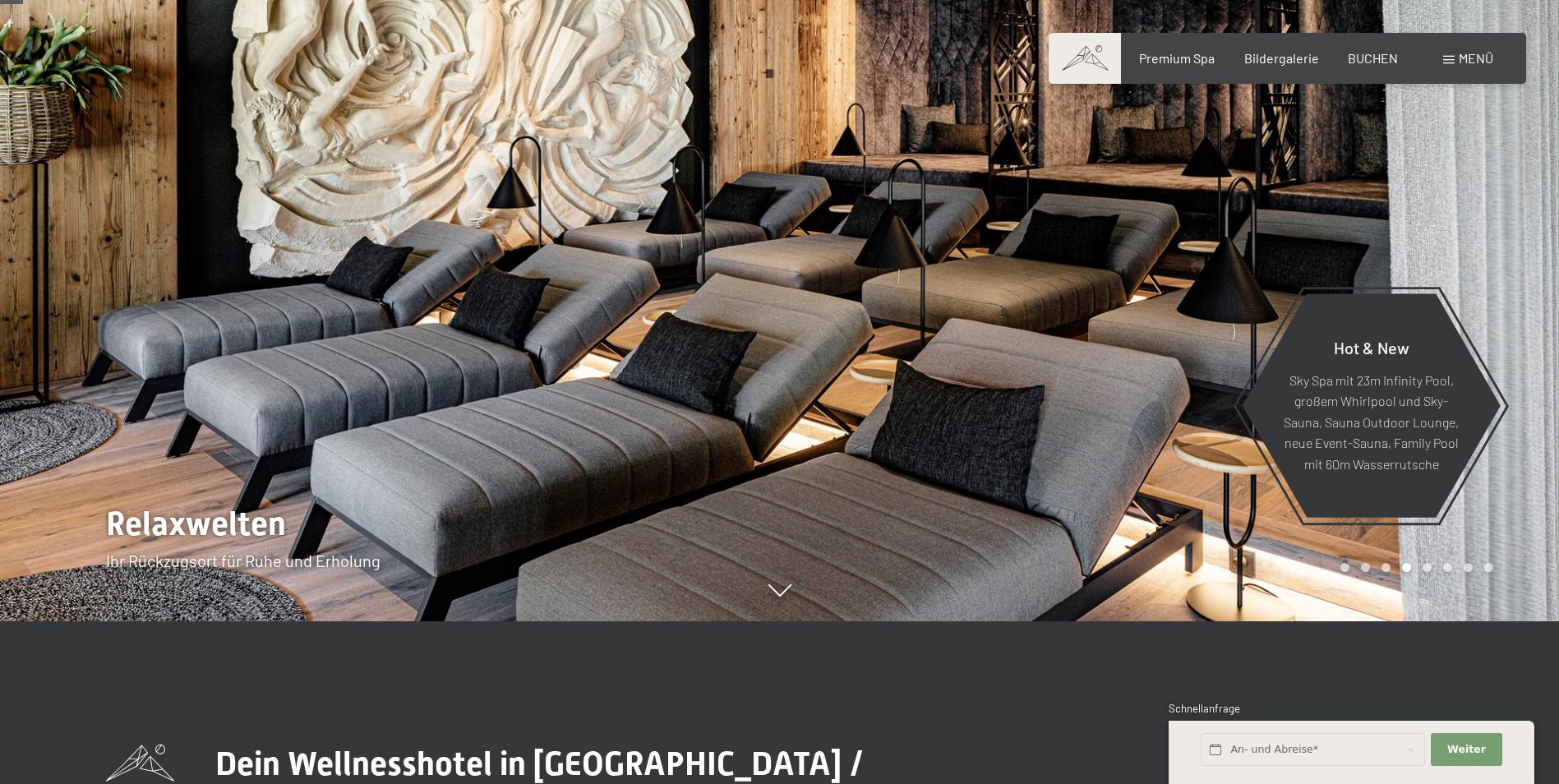
scroll to position [164, 0]
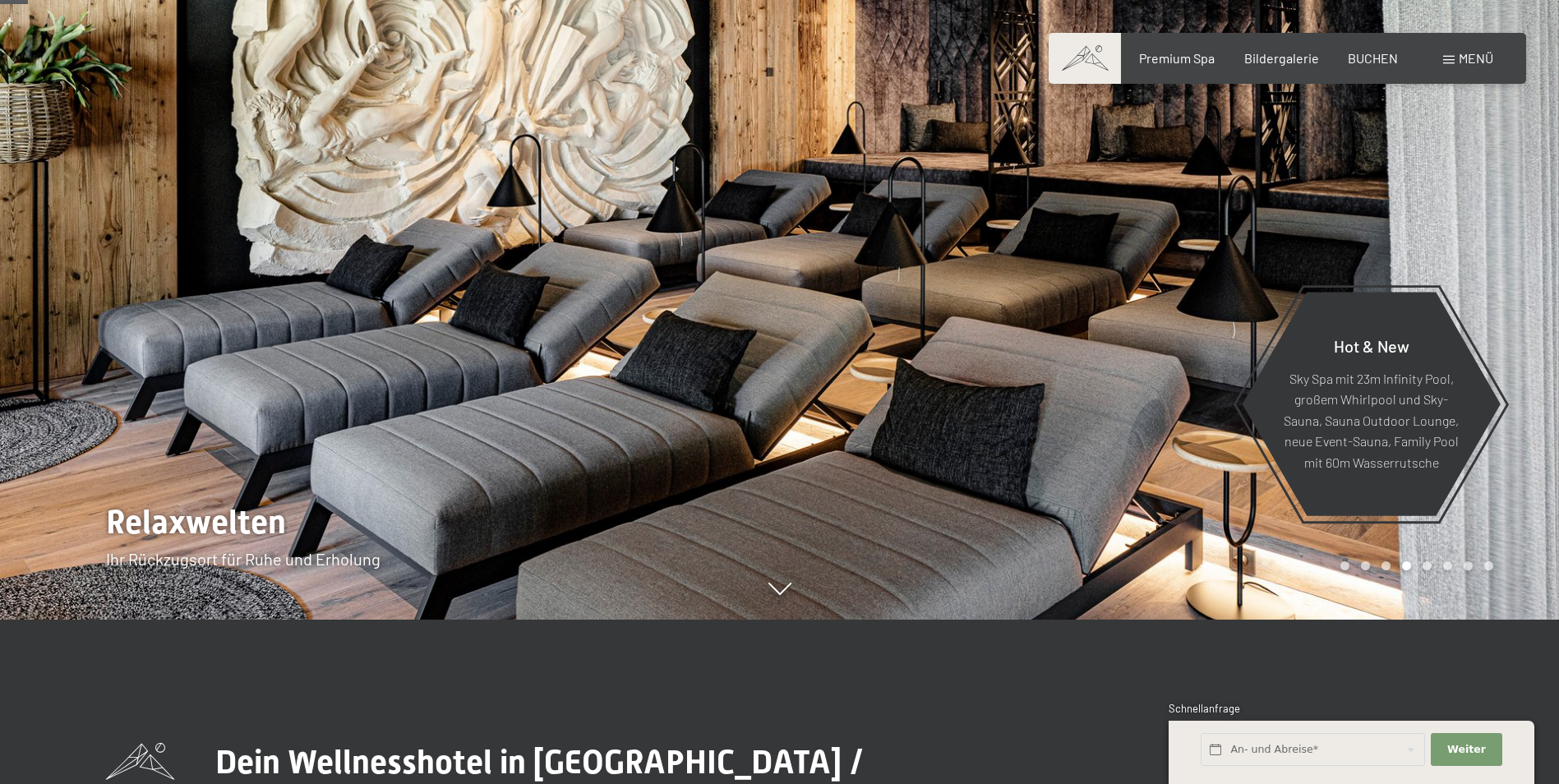
click at [1149, 428] on div at bounding box center [1169, 228] width 780 height 784
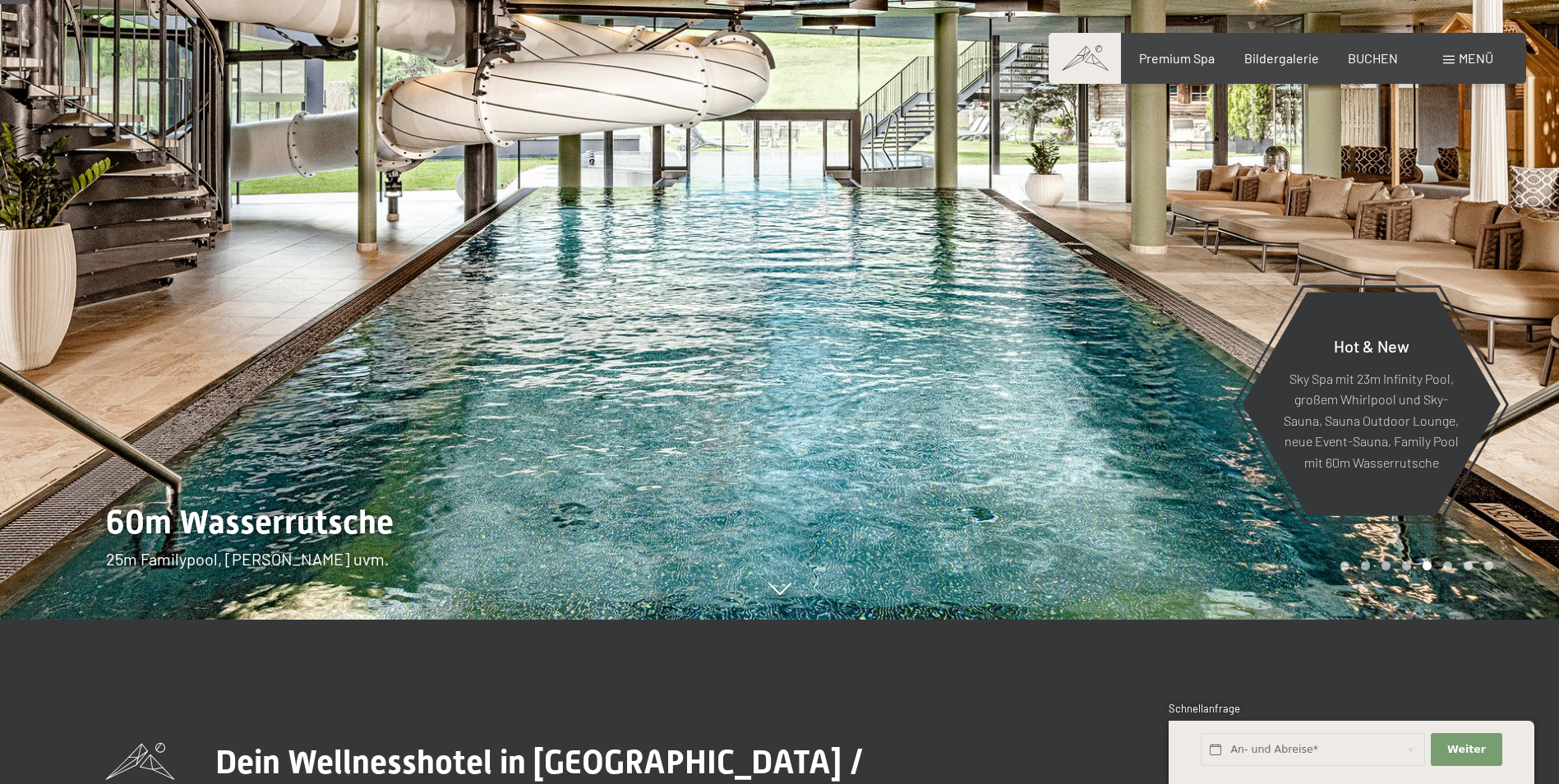
click at [1148, 424] on div at bounding box center [1169, 228] width 780 height 784
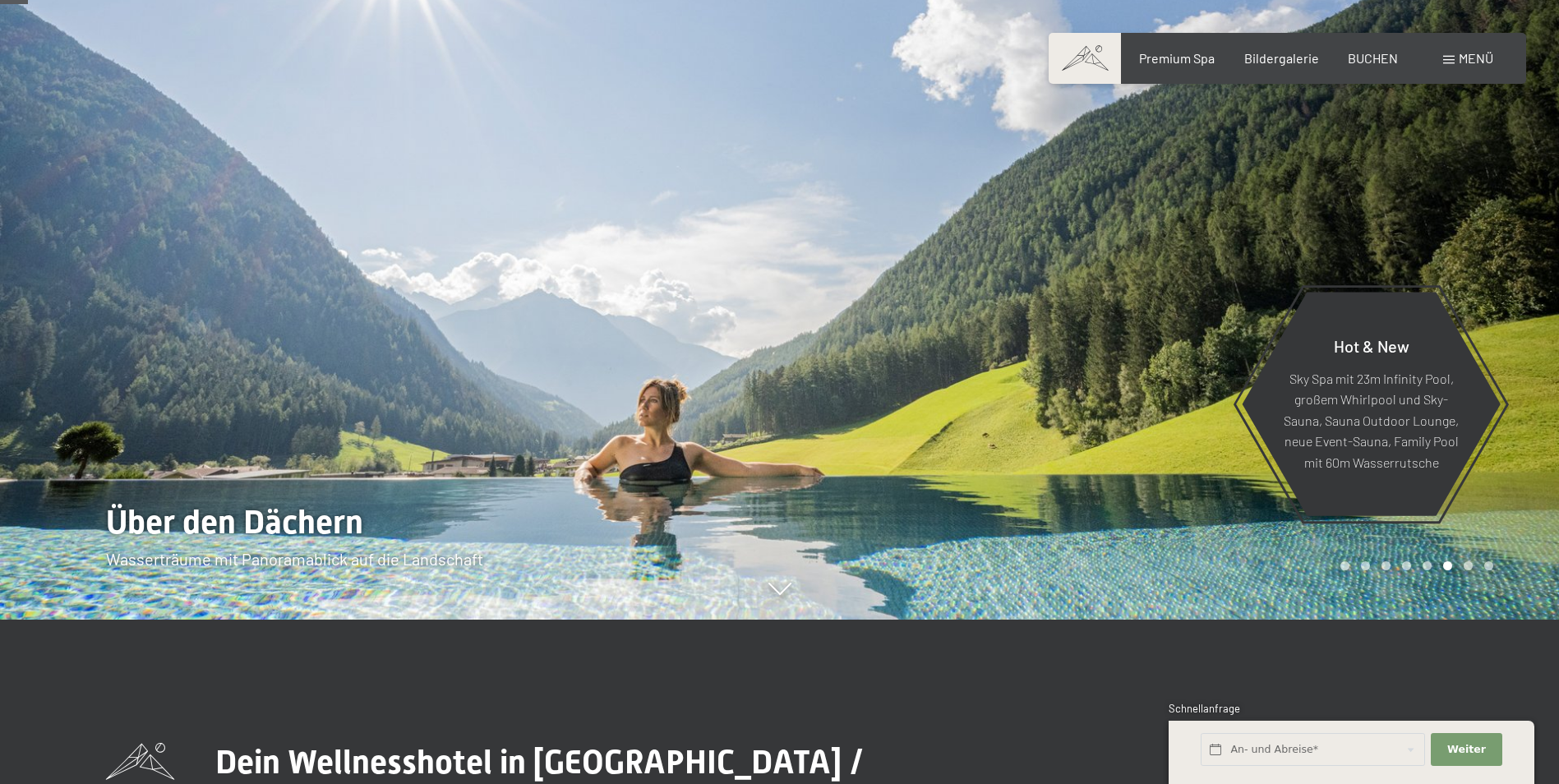
click at [1148, 424] on div at bounding box center [1169, 228] width 780 height 784
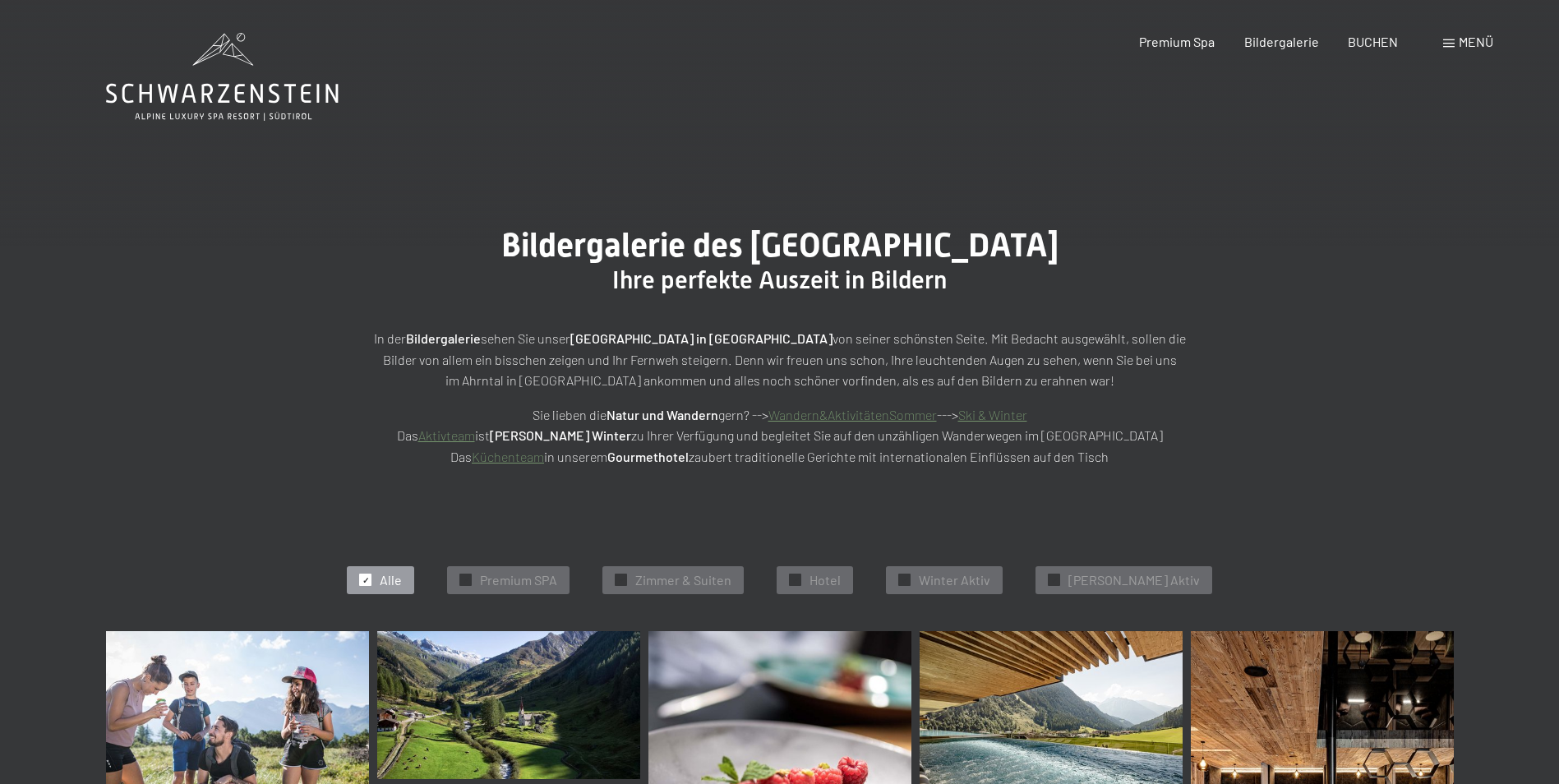
drag, startPoint x: 0, startPoint y: 0, endPoint x: 1452, endPoint y: 48, distance: 1452.8
click at [1452, 48] on div "Menü" at bounding box center [1468, 41] width 50 height 18
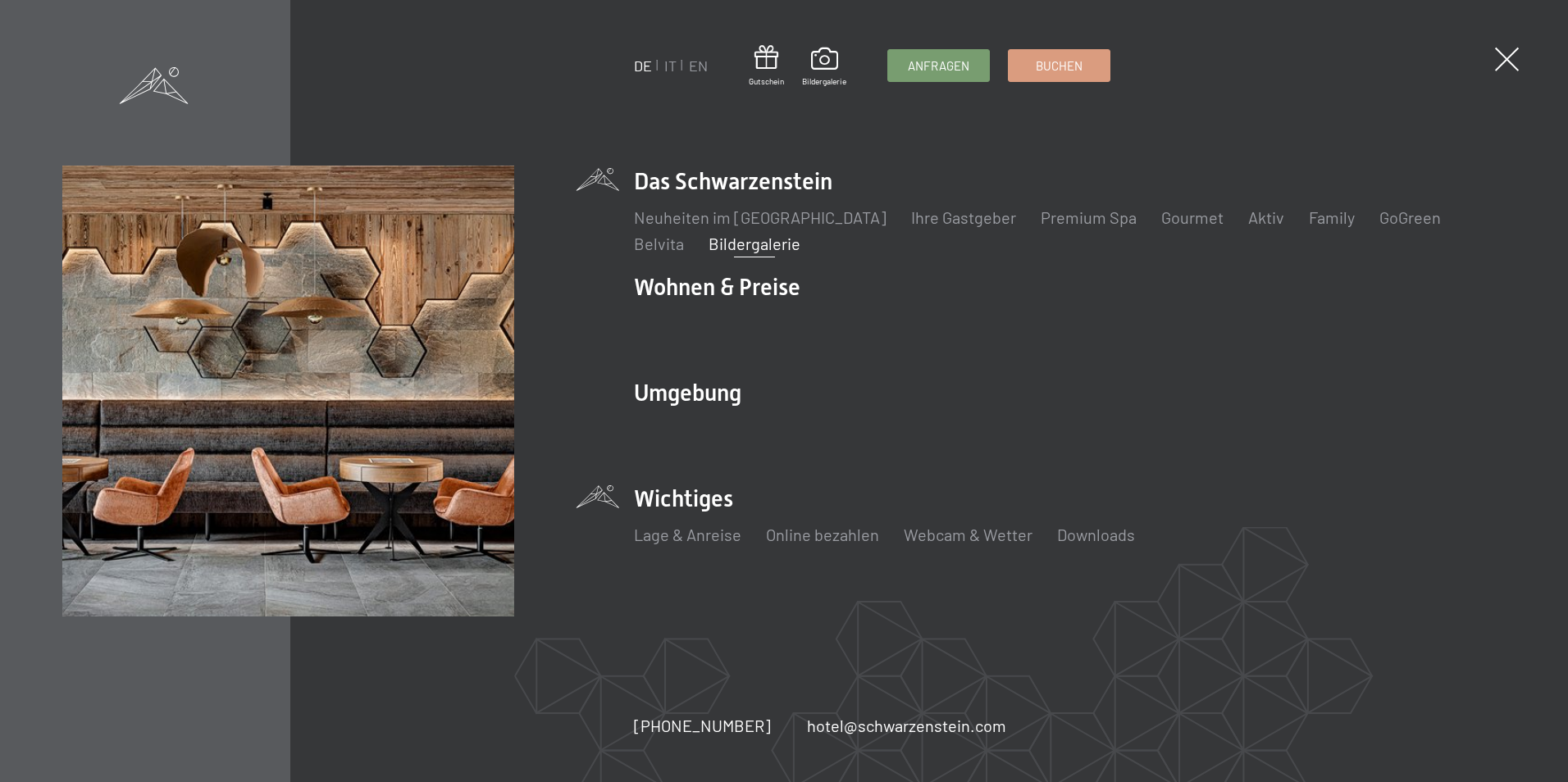
click at [699, 500] on li "Wichtiges Lage & Anreise Online bezahlen Webcam & Wetter Downloads" at bounding box center [1069, 524] width 871 height 81
click at [652, 527] on link "Lage & Anreise" at bounding box center [688, 534] width 108 height 20
click at [811, 535] on link "Online bezahlen" at bounding box center [822, 534] width 113 height 20
click at [959, 537] on link "Webcam & Wetter" at bounding box center [968, 534] width 128 height 20
click at [1125, 535] on link "Downloads" at bounding box center [1096, 534] width 78 height 20
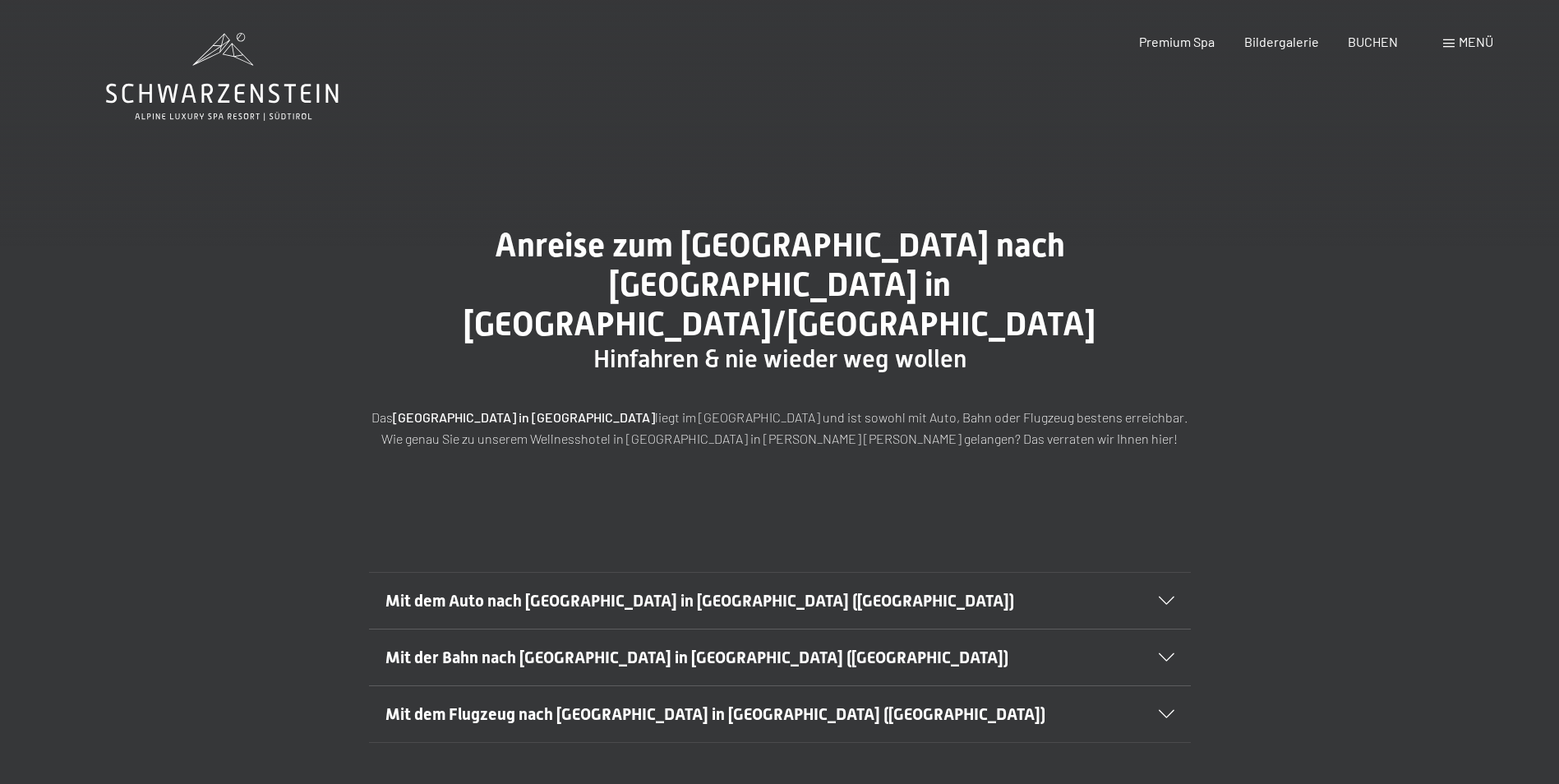
scroll to position [82, 0]
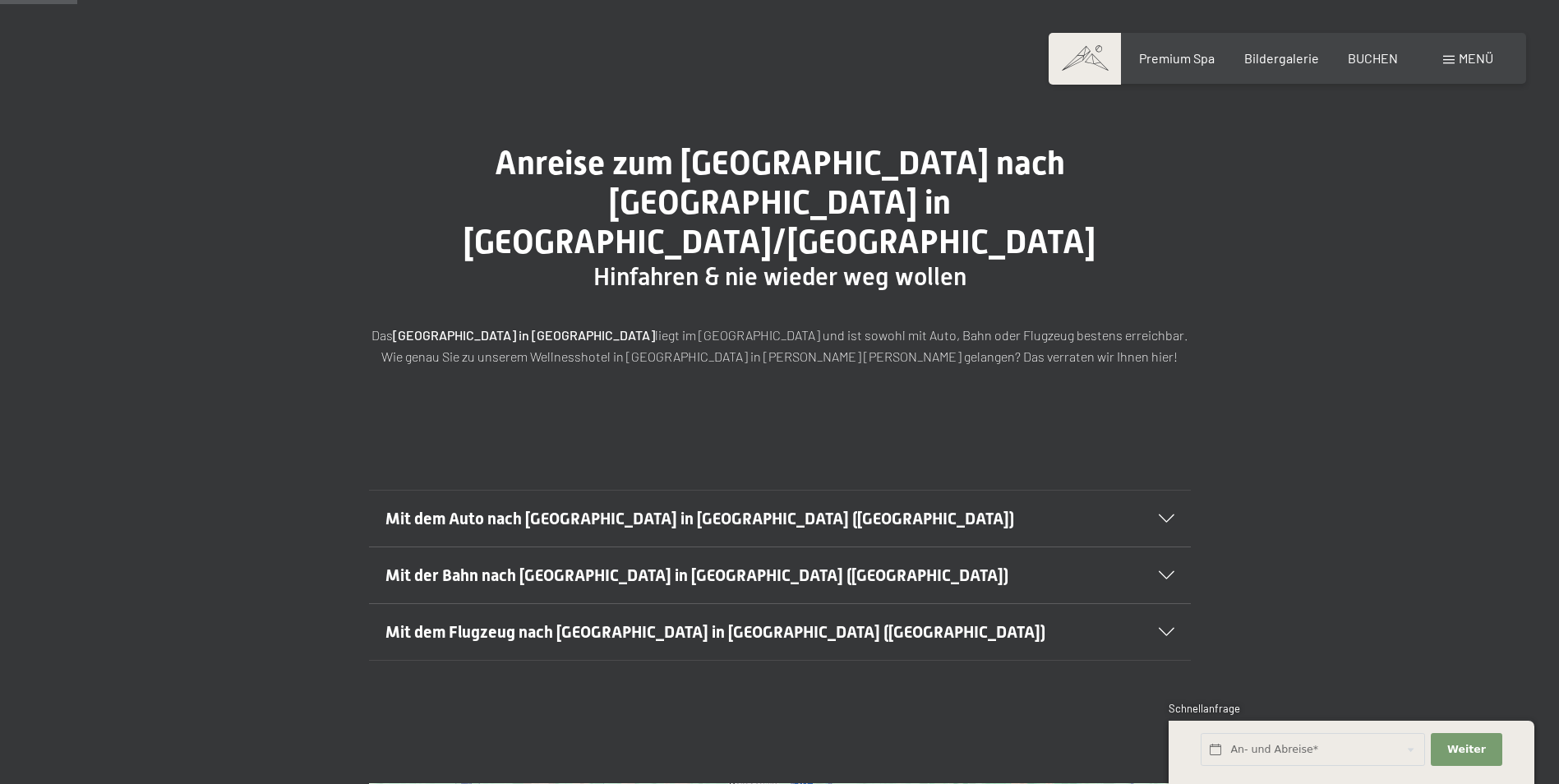
click at [1163, 490] on div "Mit dem Auto nach [GEOGRAPHIC_DATA] in [GEOGRAPHIC_DATA] ([GEOGRAPHIC_DATA])" at bounding box center [780, 518] width 789 height 56
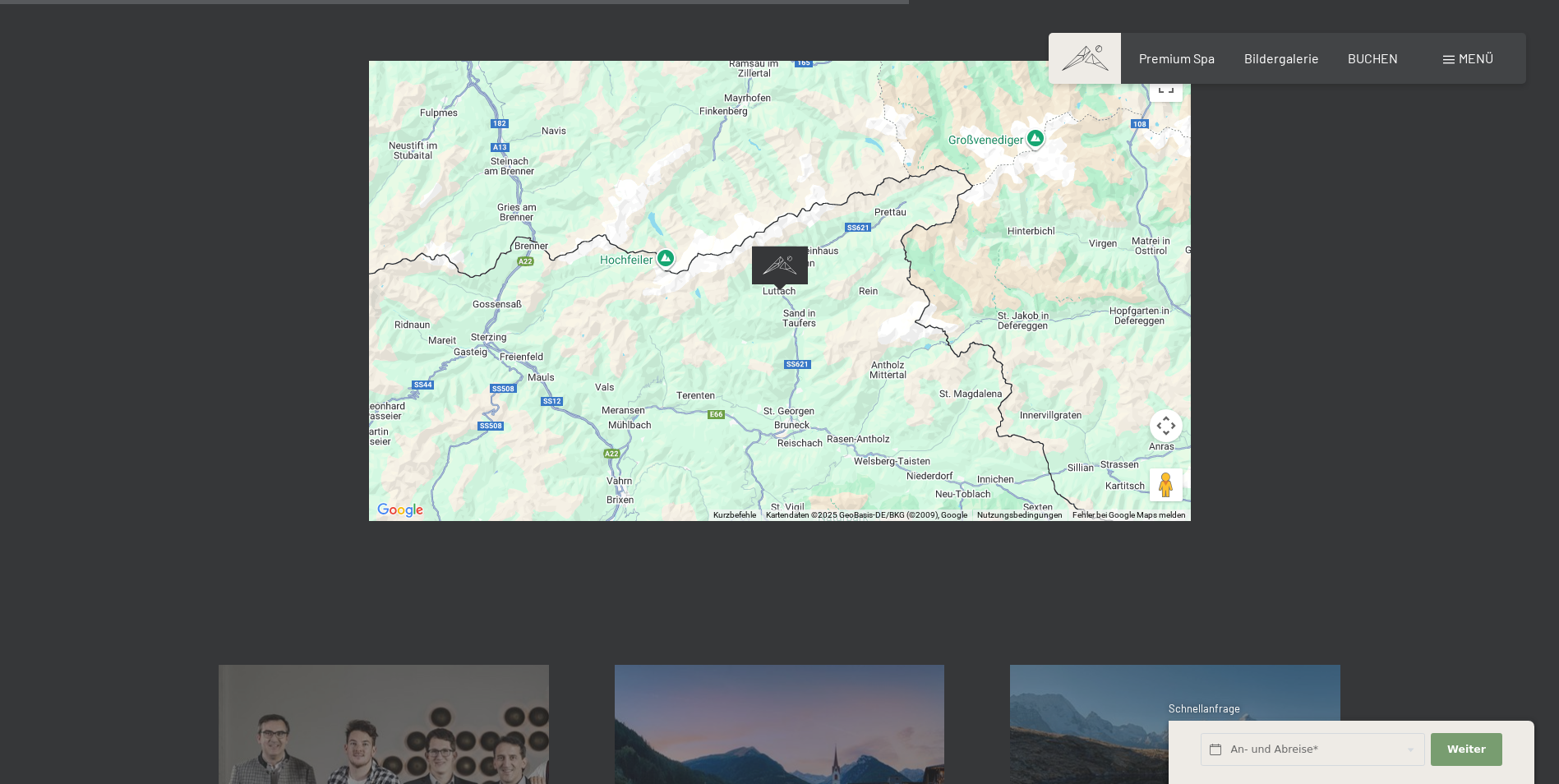
scroll to position [1315, 0]
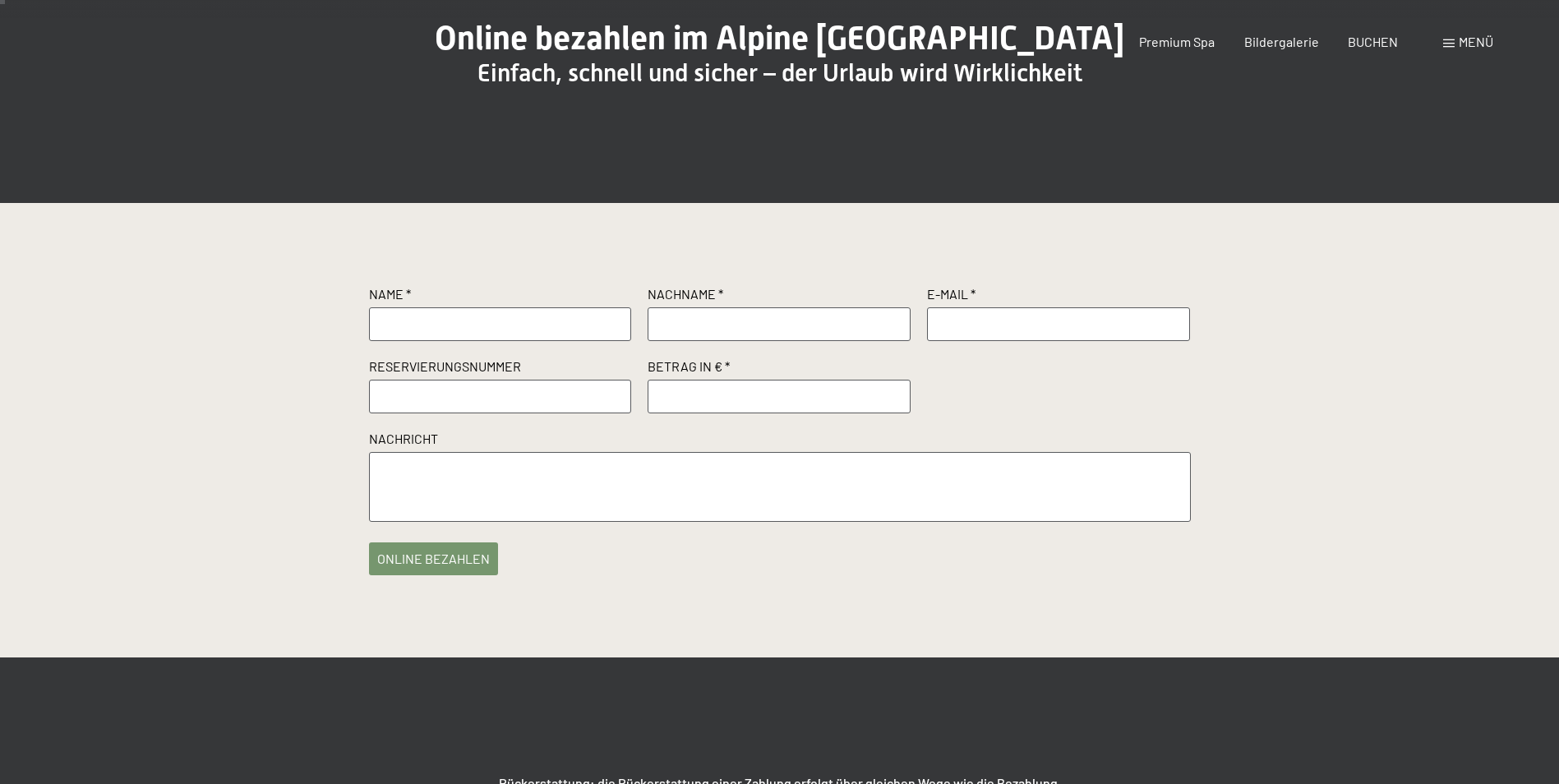
scroll to position [247, 0]
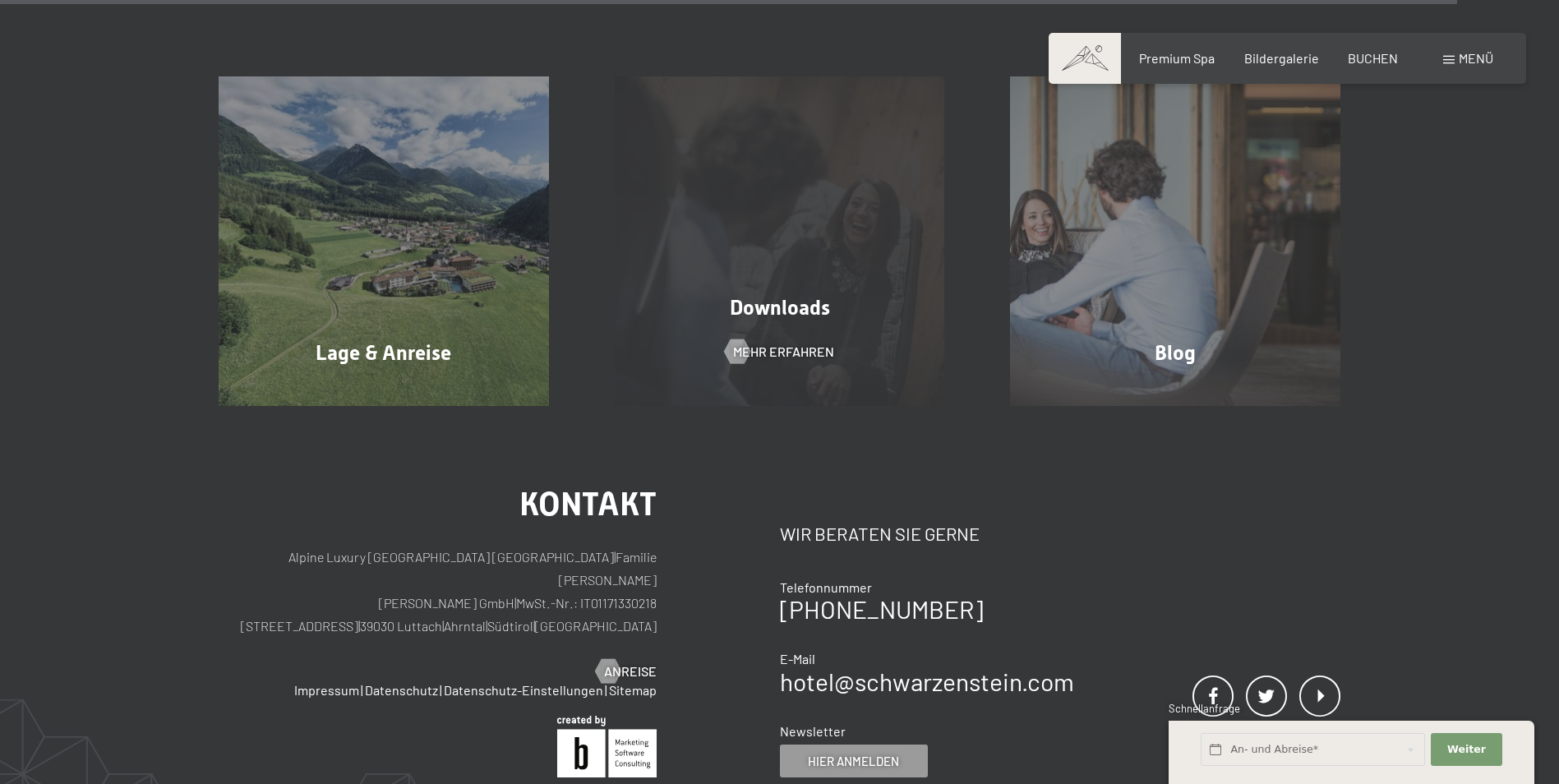
scroll to position [5506, 0]
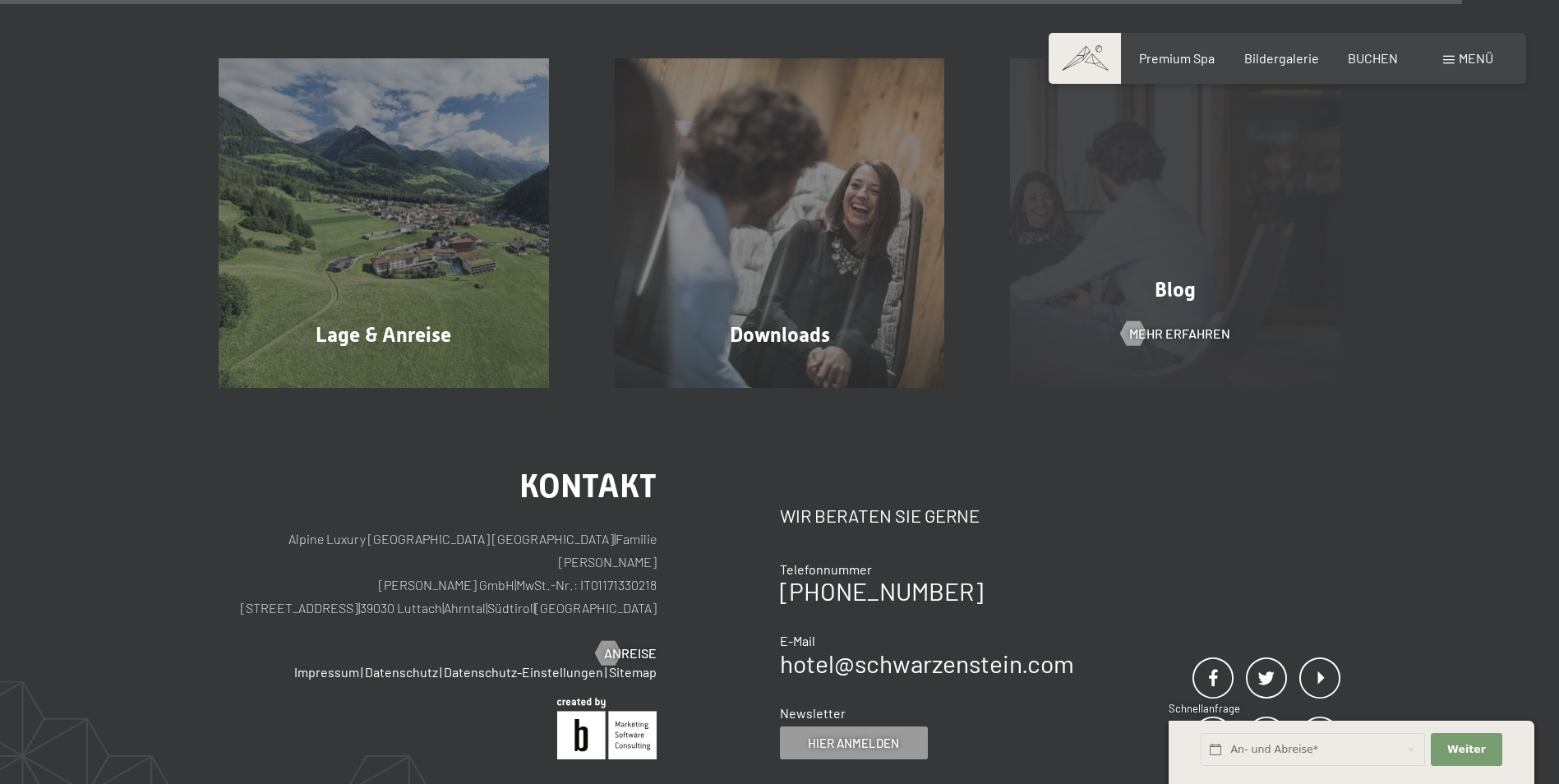
click at [1188, 323] on div "Blog Mehr erfahren" at bounding box center [1176, 224] width 396 height 331
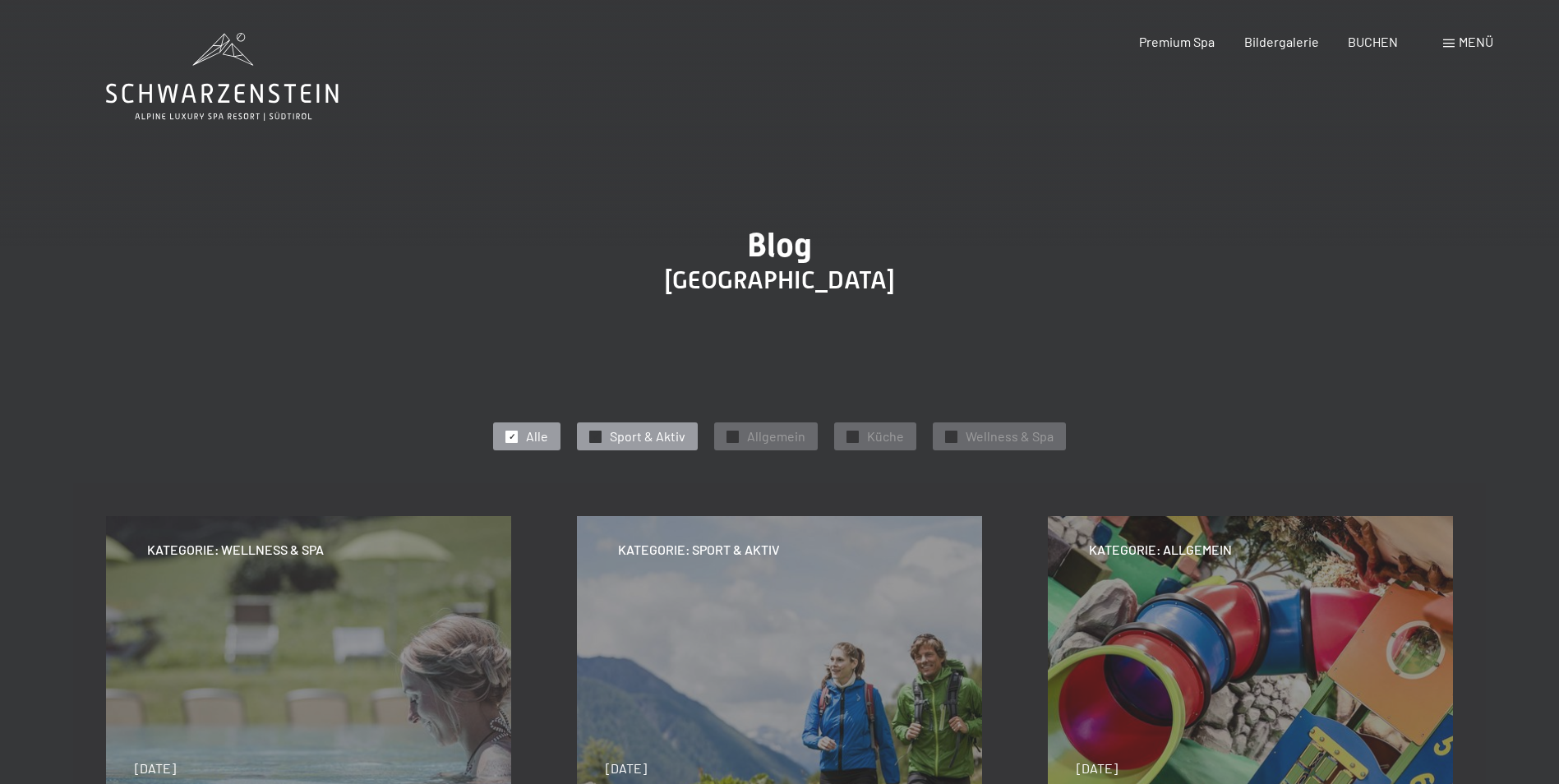
click at [624, 434] on span "Sport & Aktiv" at bounding box center [648, 436] width 76 height 18
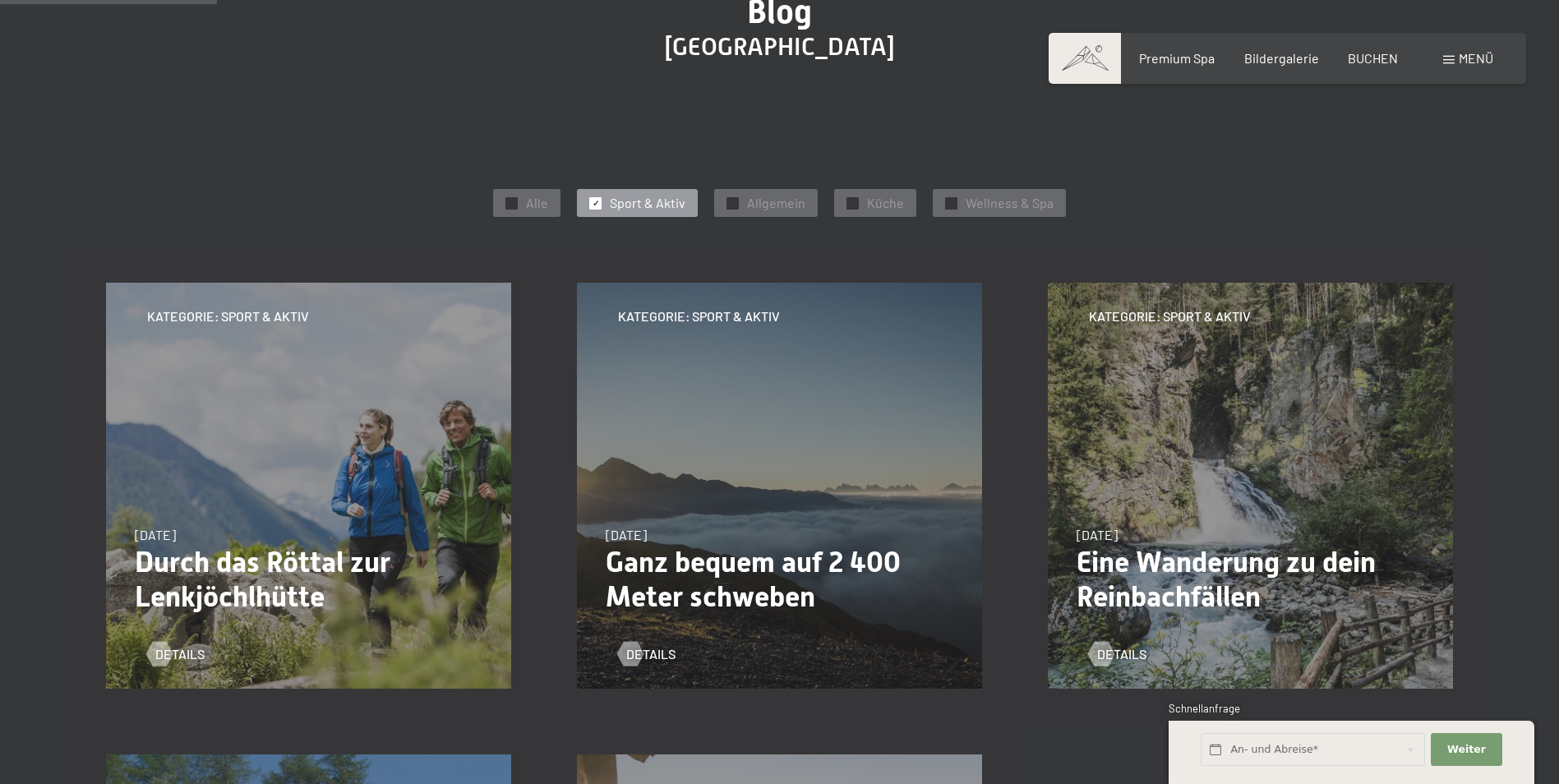
scroll to position [275, 0]
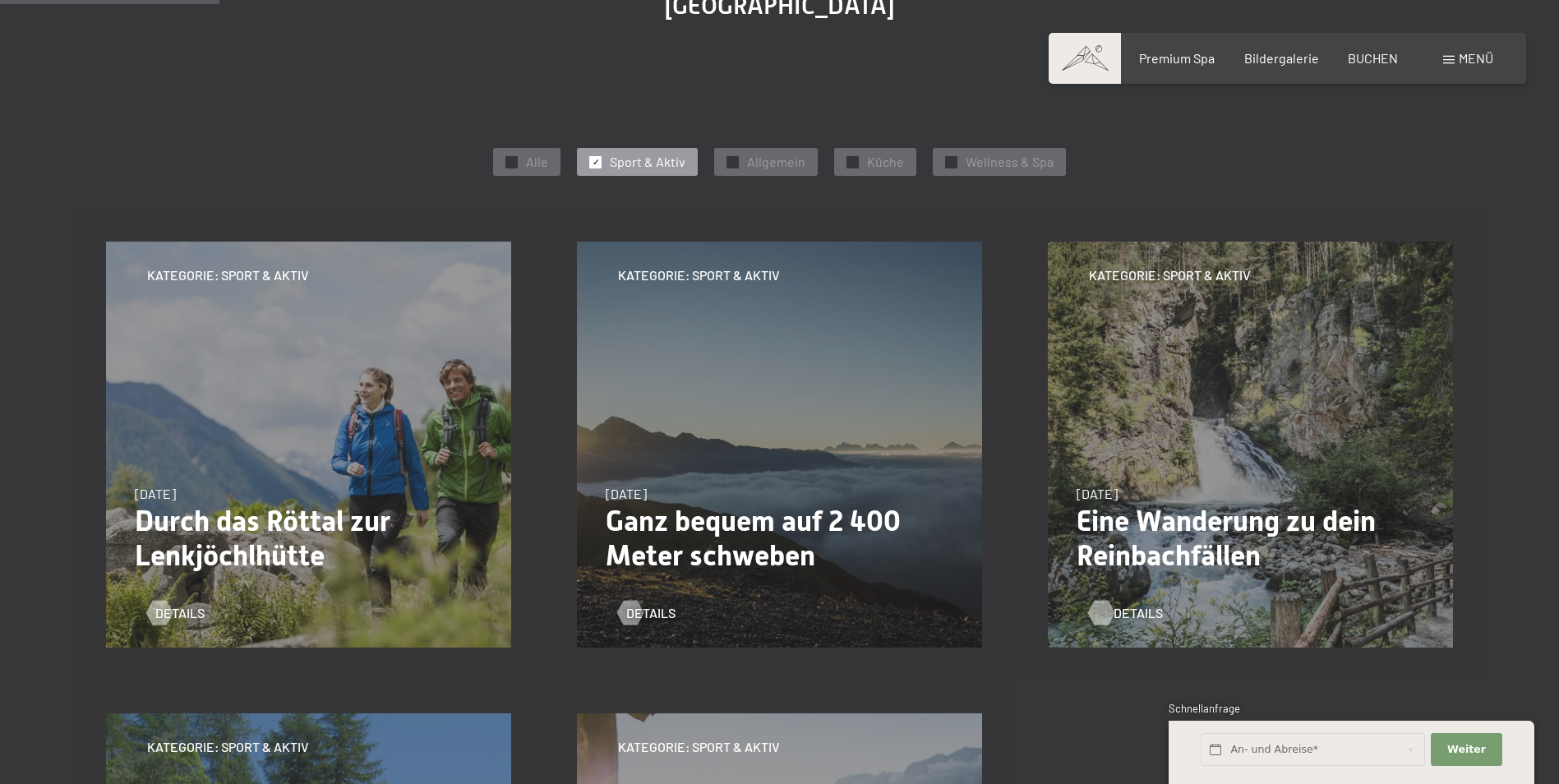
click at [1116, 610] on span "Details" at bounding box center [1138, 613] width 49 height 18
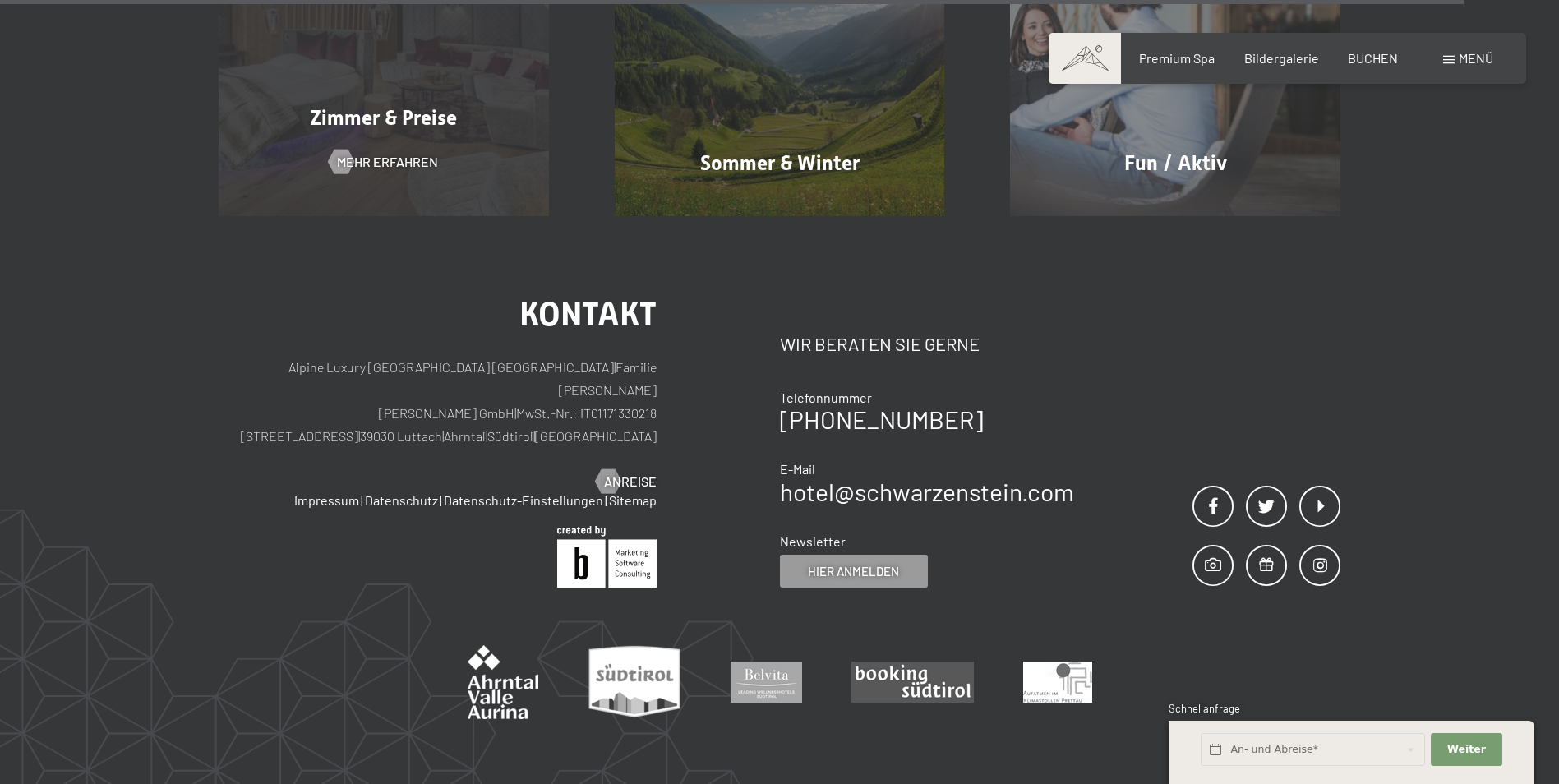
scroll to position [1836, 0]
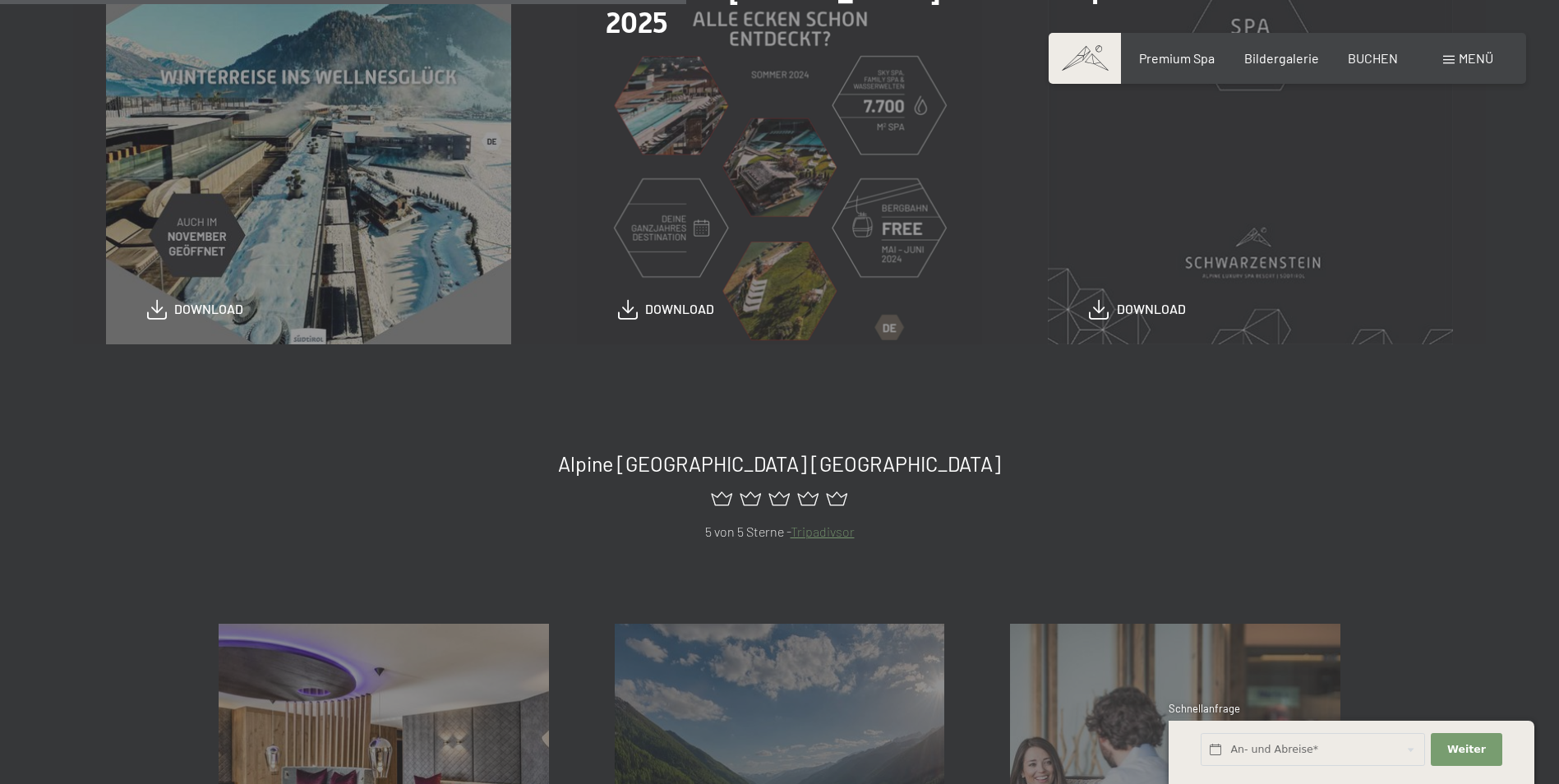
scroll to position [657, 0]
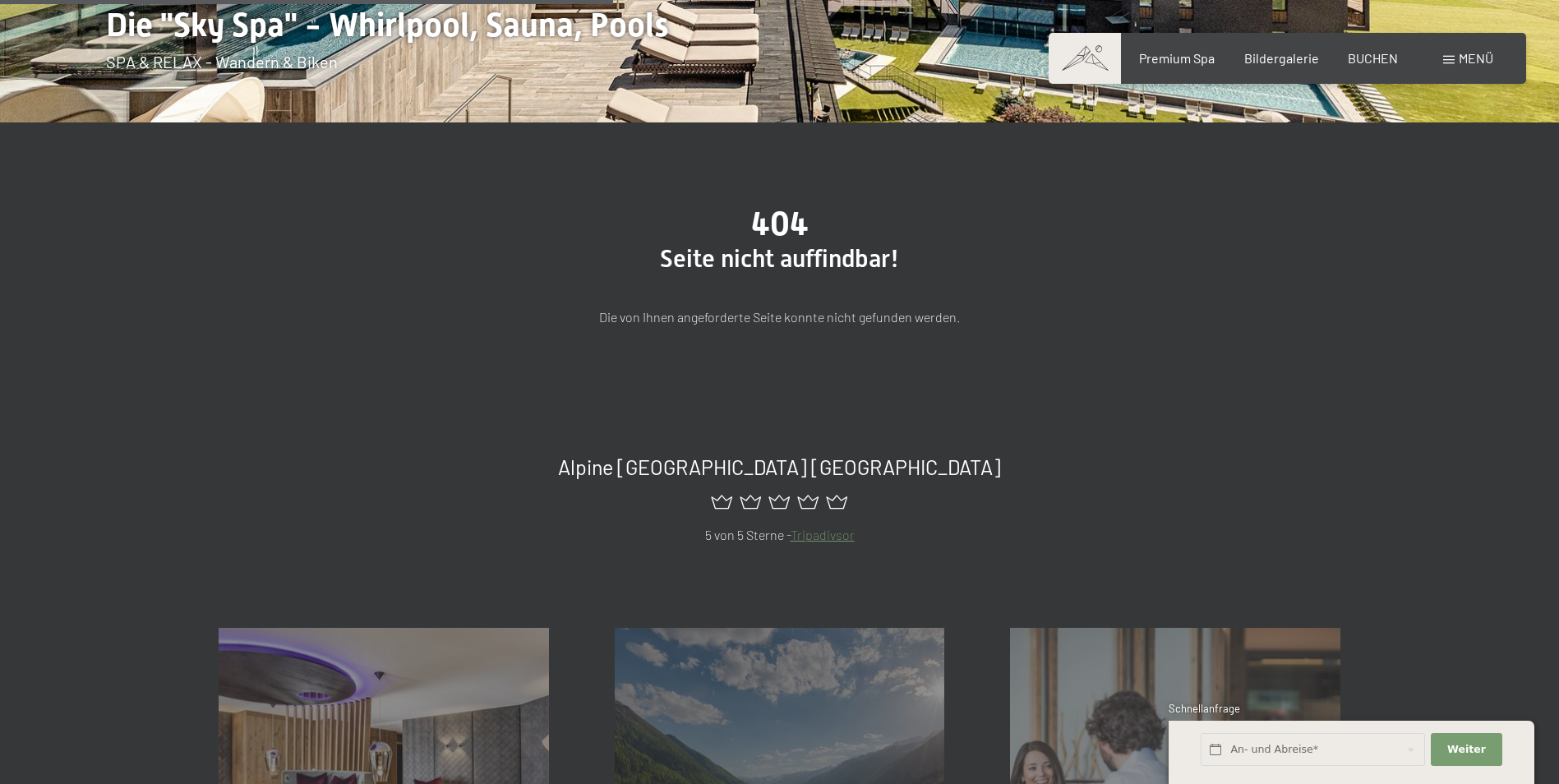
scroll to position [247, 0]
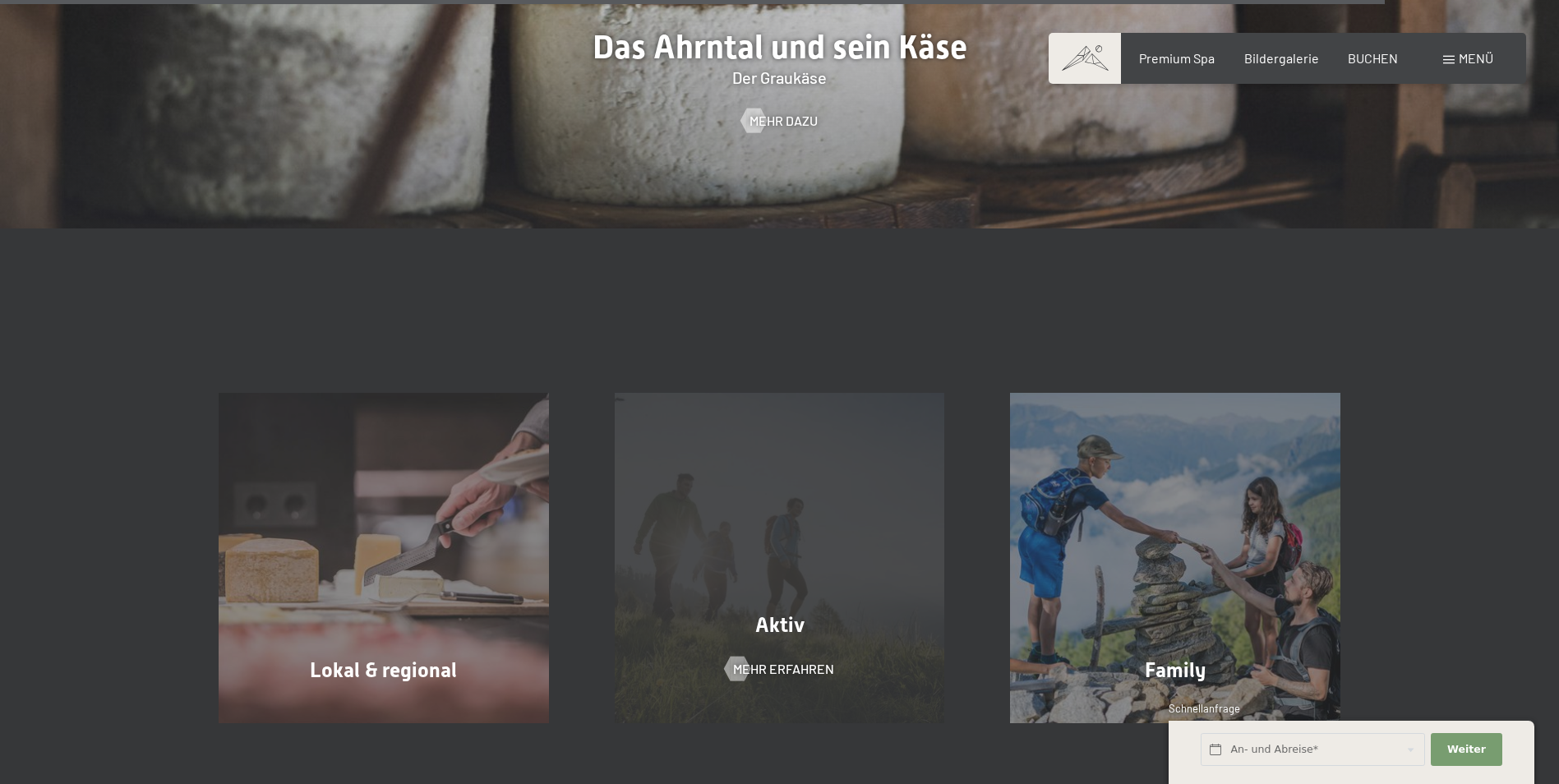
scroll to position [5999, 0]
